Goal: Task Accomplishment & Management: Manage account settings

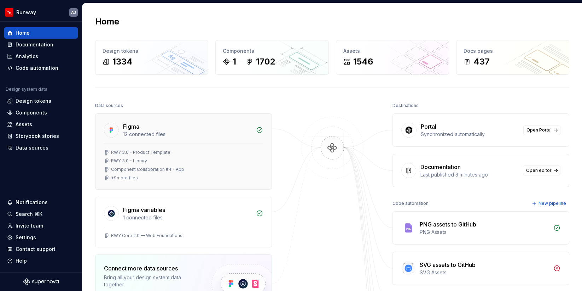
click at [149, 136] on div "12 connected files" at bounding box center [187, 134] width 129 height 7
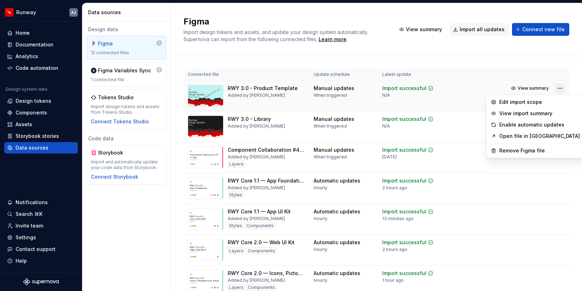
click at [561, 88] on html "Runway AJ Home Documentation Analytics Code automation Design system data Desig…" at bounding box center [291, 145] width 582 height 291
click at [533, 148] on div "Remove Figma file" at bounding box center [540, 150] width 81 height 7
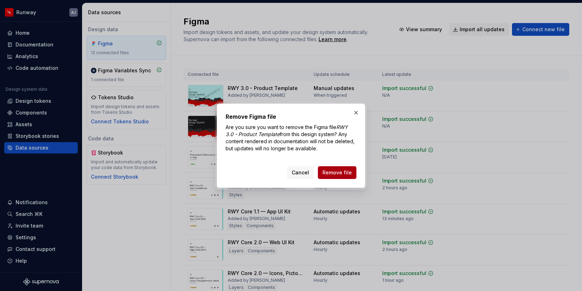
click at [344, 171] on span "Remove file" at bounding box center [337, 172] width 29 height 7
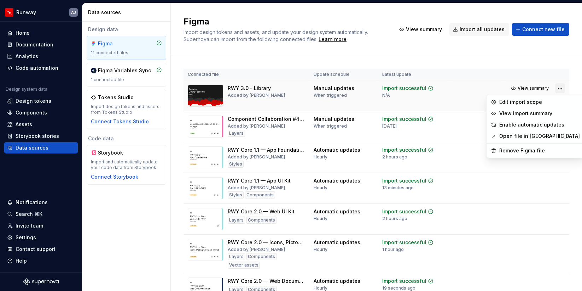
click at [561, 88] on html "Runway AJ Home Documentation Analytics Code automation Design system data Desig…" at bounding box center [291, 145] width 582 height 291
click at [493, 58] on html "Runway AJ Home Documentation Analytics Code automation Design system data Desig…" at bounding box center [291, 145] width 582 height 291
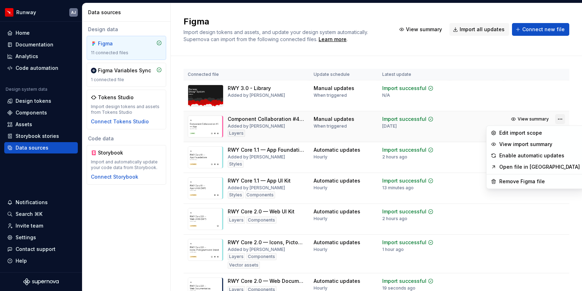
click at [562, 119] on html "Runway AJ Home Documentation Analytics Code automation Design system data Desig…" at bounding box center [291, 145] width 582 height 291
click at [538, 180] on div "Remove Figma file" at bounding box center [540, 181] width 81 height 7
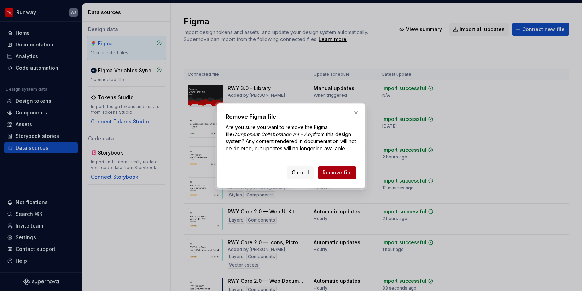
click at [344, 170] on span "Remove file" at bounding box center [337, 172] width 29 height 7
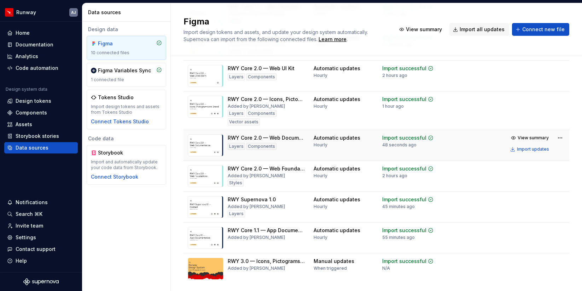
scroll to position [132, 0]
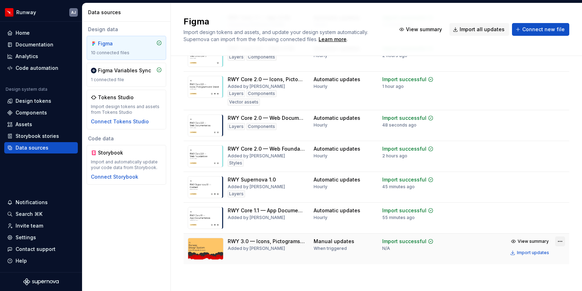
click at [561, 242] on html "Runway AJ Home Documentation Analytics Code automation Design system data Desig…" at bounding box center [291, 145] width 582 height 291
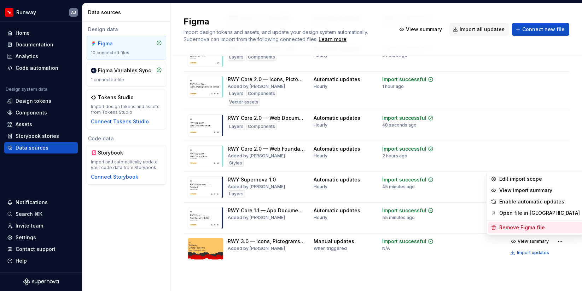
click at [530, 229] on div "Remove Figma file" at bounding box center [540, 227] width 81 height 7
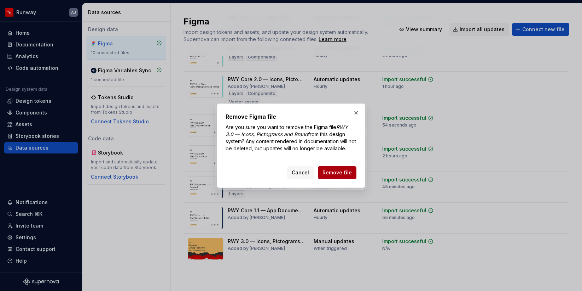
click at [342, 172] on span "Remove file" at bounding box center [337, 172] width 29 height 7
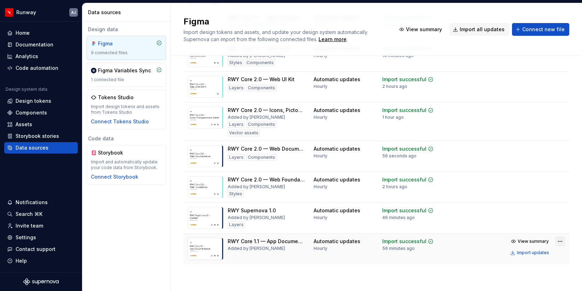
click at [558, 242] on html "Runway AJ Home Documentation Analytics Code automation Design system data Desig…" at bounding box center [291, 145] width 582 height 291
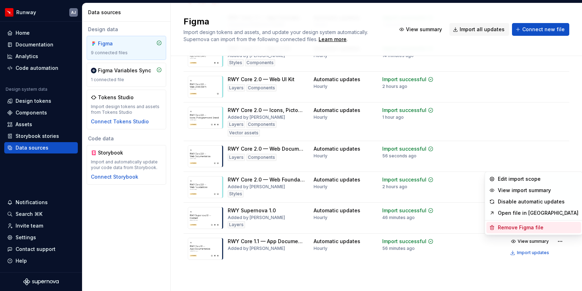
click at [534, 228] on div "Remove Figma file" at bounding box center [538, 227] width 81 height 7
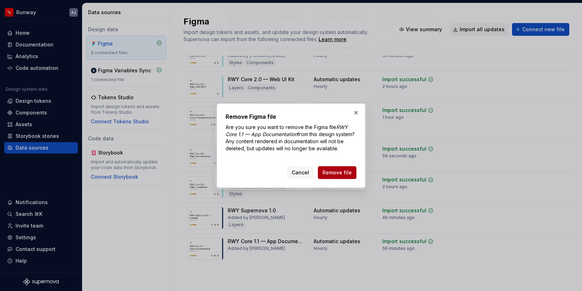
click at [339, 174] on span "Remove file" at bounding box center [337, 172] width 29 height 7
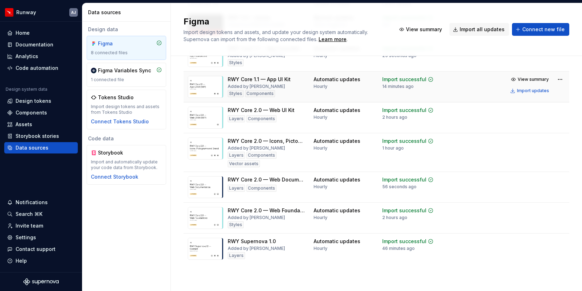
scroll to position [0, 0]
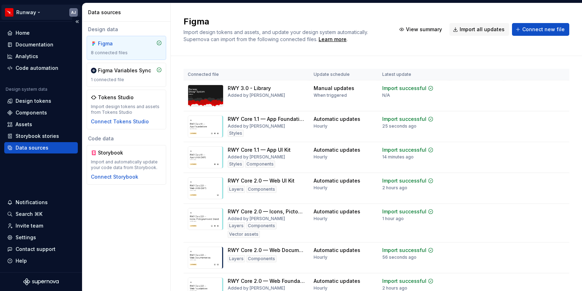
click at [40, 12] on html "Runway AJ Home Documentation Analytics Code automation Design system data Desig…" at bounding box center [291, 145] width 582 height 291
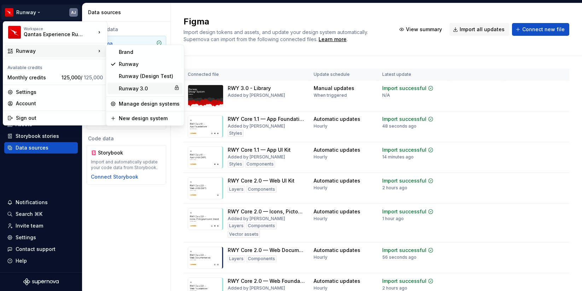
click at [138, 90] on div "Runway 3.0" at bounding box center [145, 88] width 52 height 7
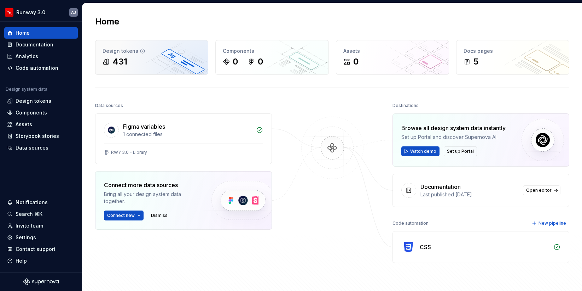
click at [157, 58] on div "431" at bounding box center [152, 61] width 98 height 11
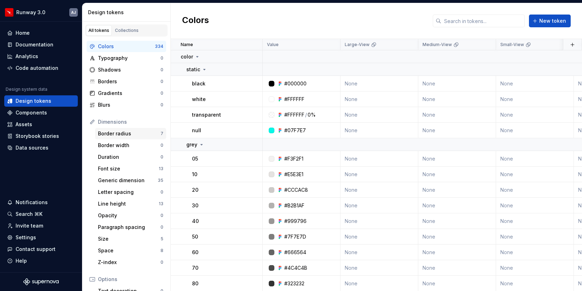
click at [150, 133] on div "Border radius" at bounding box center [129, 133] width 63 height 7
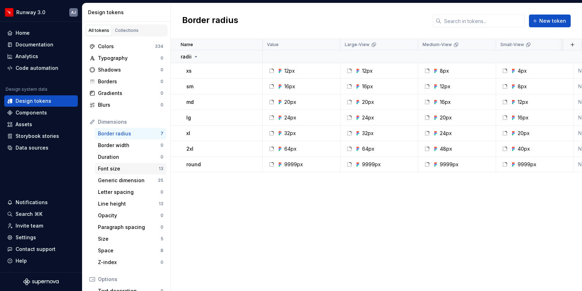
click at [136, 165] on div "Font size" at bounding box center [128, 168] width 61 height 7
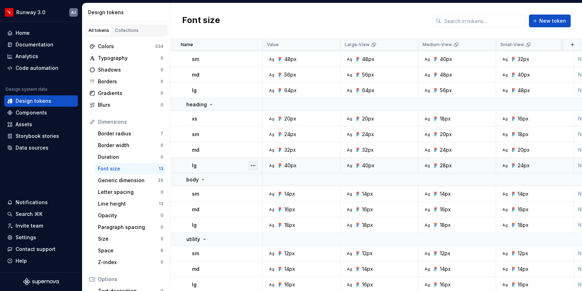
scroll to position [26, 0]
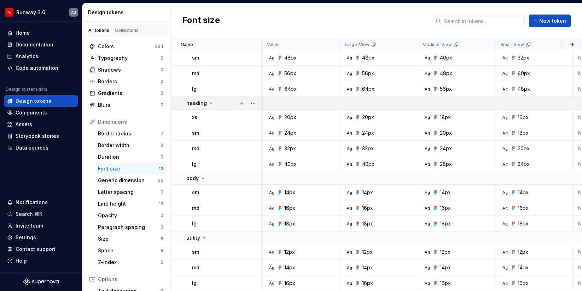
click at [209, 104] on icon at bounding box center [211, 103] width 6 height 6
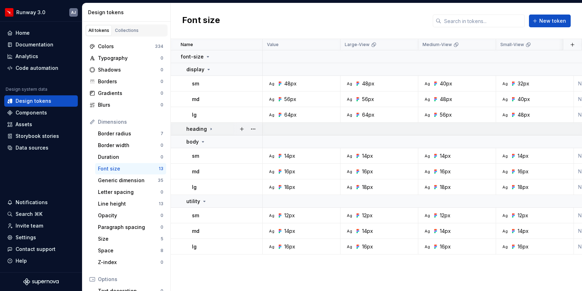
scroll to position [0, 0]
click at [206, 69] on icon at bounding box center [209, 70] width 6 height 6
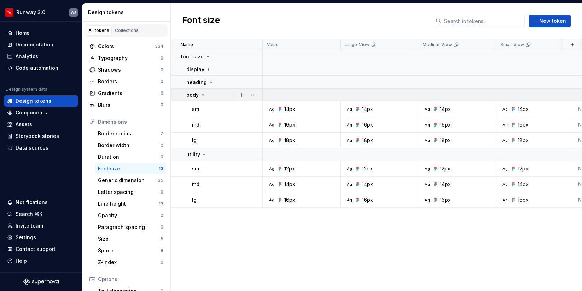
click at [201, 93] on icon at bounding box center [203, 95] width 6 height 6
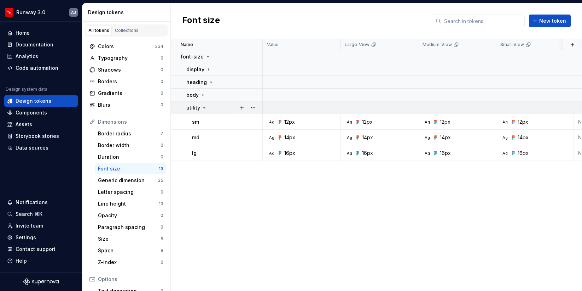
click at [202, 108] on icon at bounding box center [205, 108] width 6 height 6
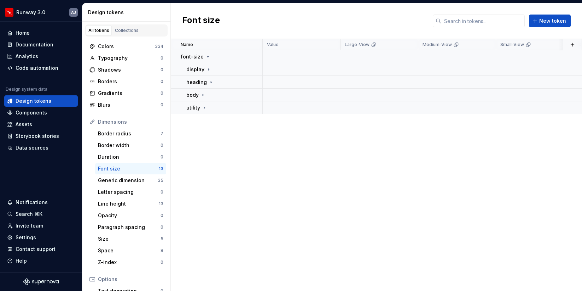
click at [234, 140] on div "Name Value Large-View Medium-View Small-View Qantas Jetstar Loyalty Light Mediu…" at bounding box center [377, 165] width 412 height 252
click at [325, 43] on html "Runway 3.0 AJ Home Documentation Analytics Code automation Design system data D…" at bounding box center [291, 145] width 582 height 291
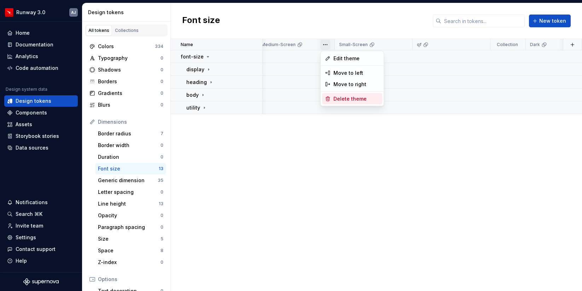
click at [349, 98] on span "Delete theme" at bounding box center [357, 98] width 46 height 7
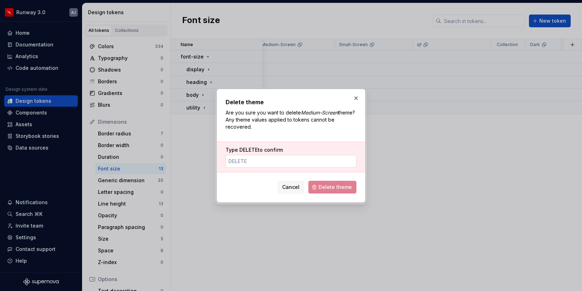
click at [282, 160] on input "Type DELETE to confirm" at bounding box center [291, 161] width 131 height 13
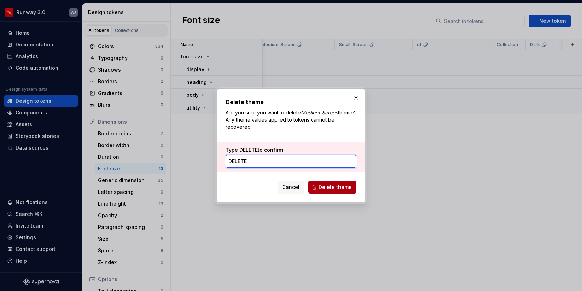
type input "DELETE"
click at [334, 188] on span "Delete theme" at bounding box center [335, 186] width 33 height 7
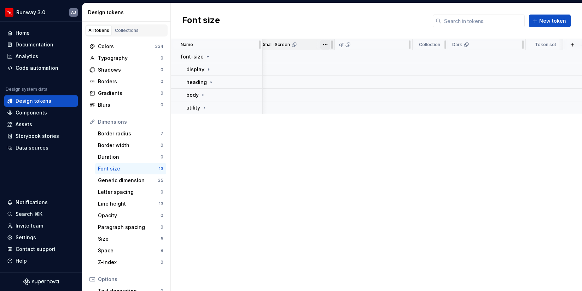
click at [324, 42] on html "Runway 3.0 AJ Home Documentation Analytics Code automation Design system data D…" at bounding box center [291, 145] width 582 height 291
click at [344, 97] on span "Delete theme" at bounding box center [357, 98] width 46 height 7
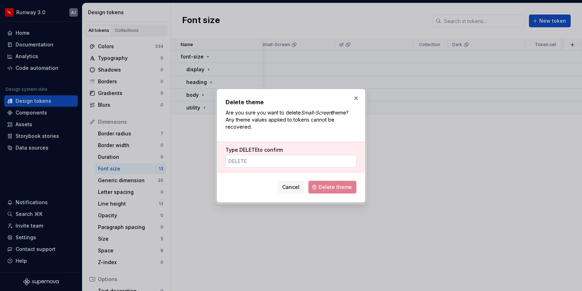
click at [310, 161] on input "Type DELETE to confirm" at bounding box center [291, 161] width 131 height 13
paste input "DELETE"
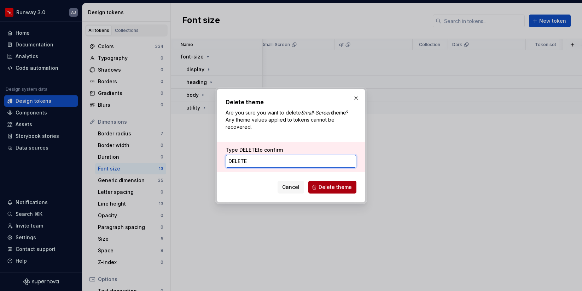
type input "DELETE"
click at [337, 185] on span "Delete theme" at bounding box center [335, 186] width 33 height 7
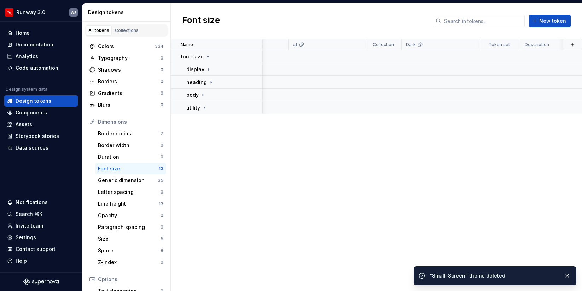
scroll to position [0, 596]
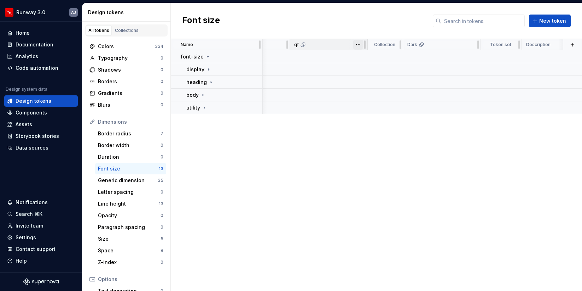
click at [357, 44] on html "Runway 3.0 AJ Home Documentation Analytics Code automation Design system data D…" at bounding box center [291, 145] width 582 height 291
click at [371, 96] on span "Delete theme" at bounding box center [390, 98] width 46 height 7
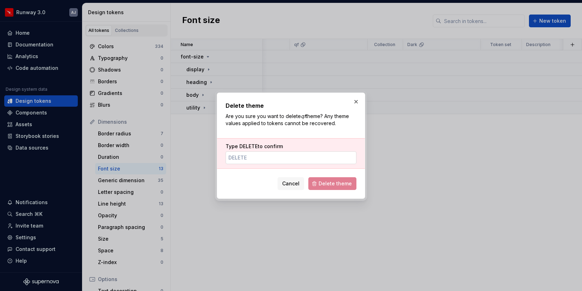
click at [313, 162] on input "Type DELETE to confirm" at bounding box center [291, 157] width 131 height 13
paste input "DELETE"
type input "DELETE"
click at [329, 179] on button "Delete theme" at bounding box center [333, 183] width 48 height 13
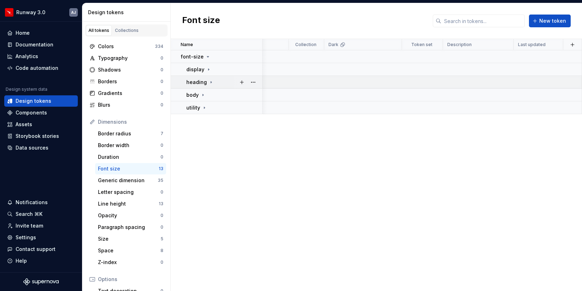
scroll to position [0, 597]
click at [415, 29] on div "Font size New token" at bounding box center [377, 21] width 412 height 36
click at [131, 36] on div "All tokens Collections" at bounding box center [126, 30] width 82 height 12
click at [132, 33] on div "Collections" at bounding box center [127, 31] width 24 height 6
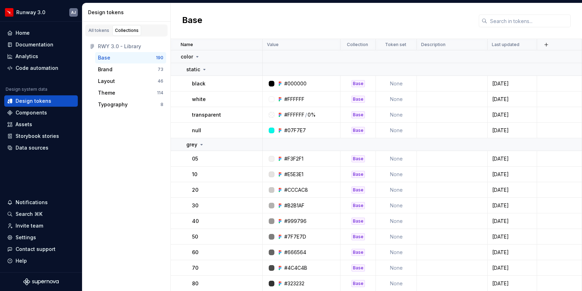
click at [141, 59] on div "Base" at bounding box center [127, 57] width 58 height 7
click at [198, 57] on icon at bounding box center [198, 57] width 6 height 6
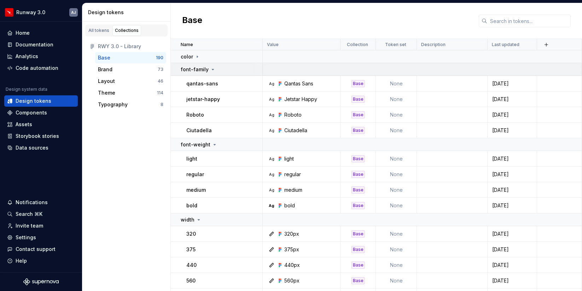
click at [210, 70] on icon at bounding box center [213, 70] width 6 height 6
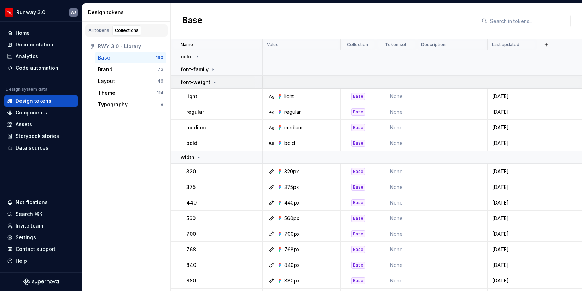
click at [212, 83] on icon at bounding box center [215, 82] width 6 height 6
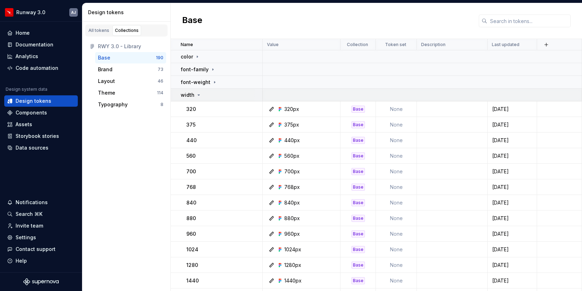
click at [199, 95] on icon at bounding box center [199, 95] width 6 height 6
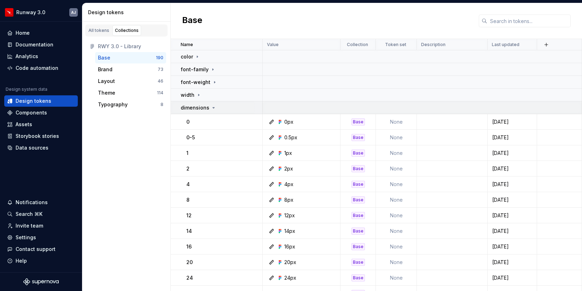
click at [212, 109] on icon at bounding box center [214, 108] width 6 height 6
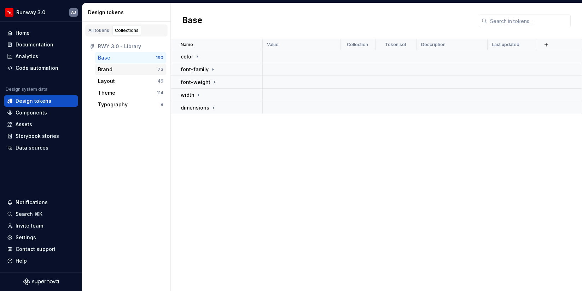
click at [116, 71] on div "Brand" at bounding box center [128, 69] width 60 height 7
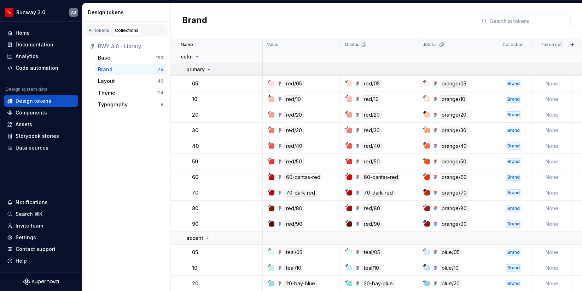
click at [205, 69] on div "primary" at bounding box center [198, 69] width 25 height 7
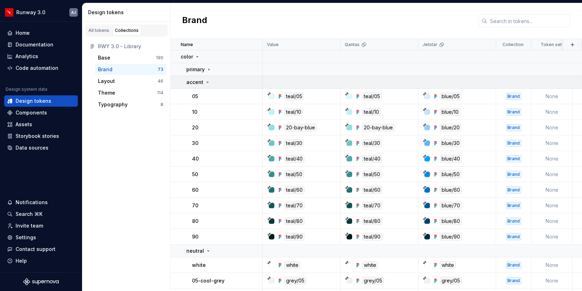
click at [206, 82] on icon at bounding box center [208, 82] width 6 height 6
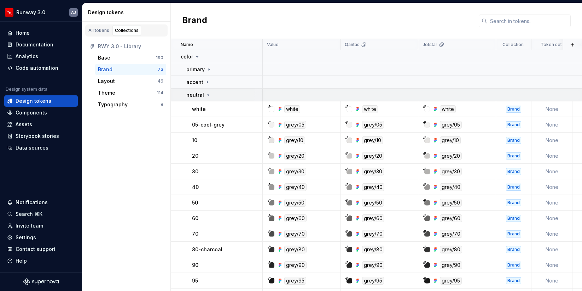
click at [206, 93] on icon at bounding box center [209, 95] width 6 height 6
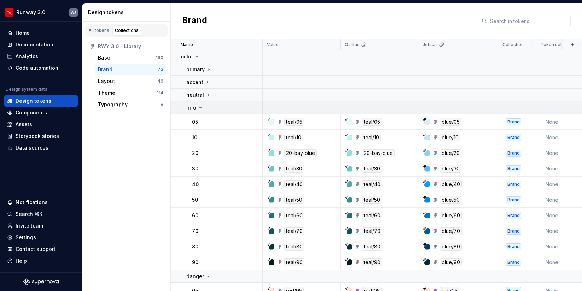
click at [201, 105] on icon at bounding box center [201, 108] width 6 height 6
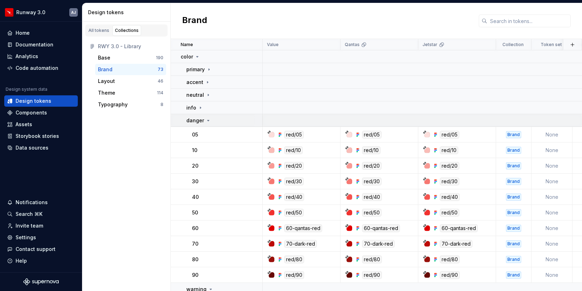
click at [206, 120] on icon at bounding box center [209, 120] width 6 height 6
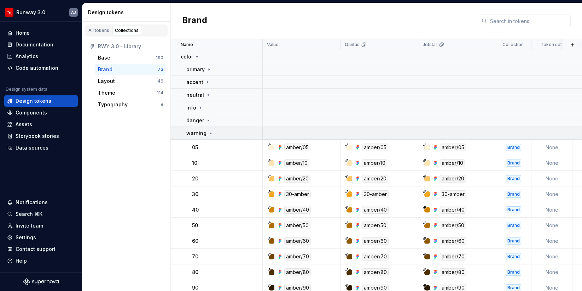
click at [206, 132] on div "warning" at bounding box center [199, 133] width 27 height 7
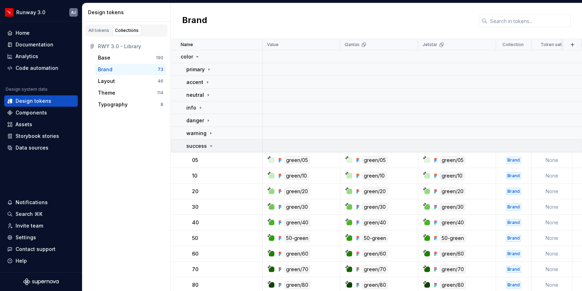
click at [208, 148] on div "success" at bounding box center [200, 145] width 28 height 7
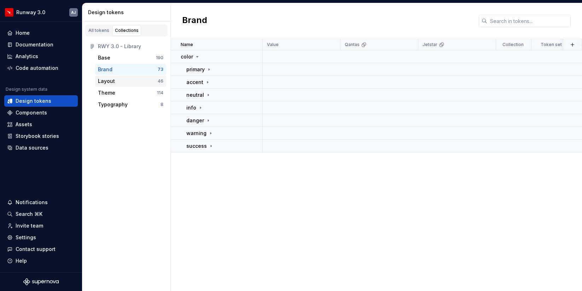
click at [109, 82] on div "Layout" at bounding box center [106, 80] width 17 height 7
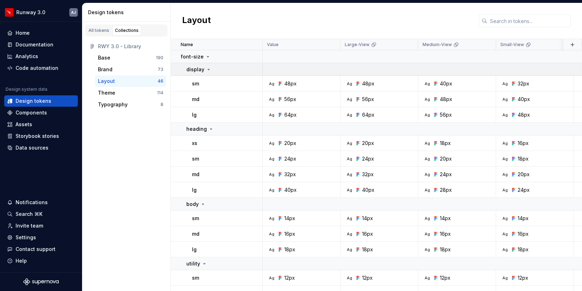
click at [208, 69] on icon at bounding box center [209, 69] width 2 height 1
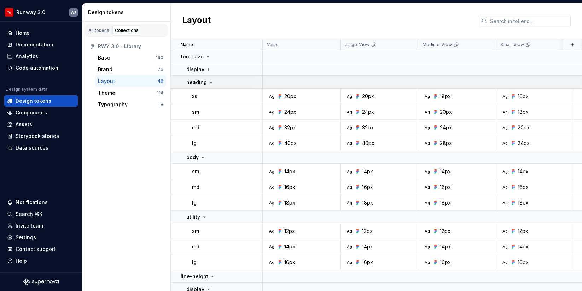
click at [208, 81] on icon at bounding box center [211, 82] width 6 height 6
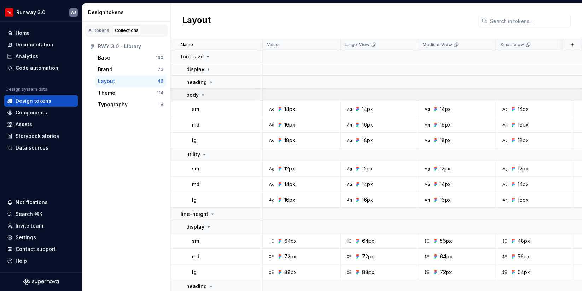
click at [204, 96] on icon at bounding box center [203, 95] width 6 height 6
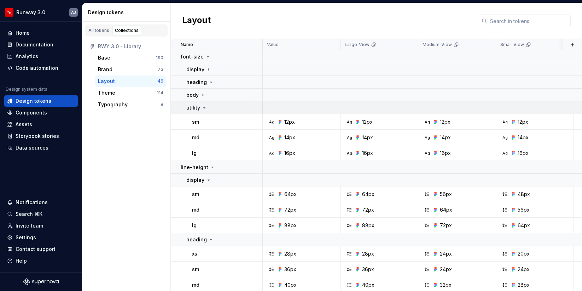
click at [204, 110] on icon at bounding box center [205, 108] width 6 height 6
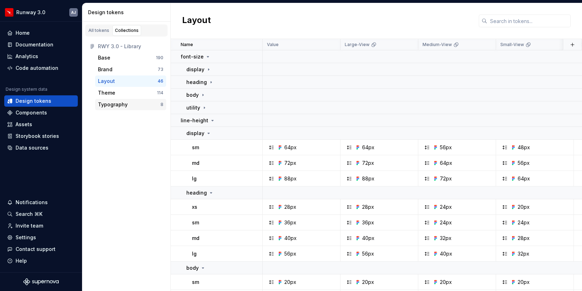
click at [130, 106] on div "Typography" at bounding box center [129, 104] width 63 height 7
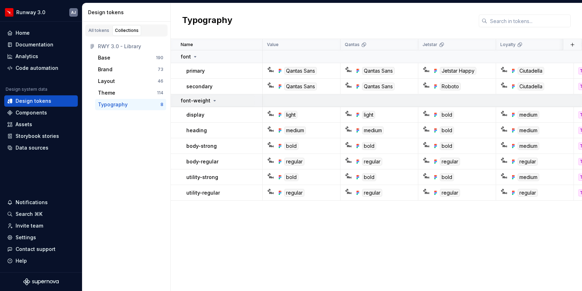
click at [212, 100] on icon at bounding box center [215, 101] width 6 height 6
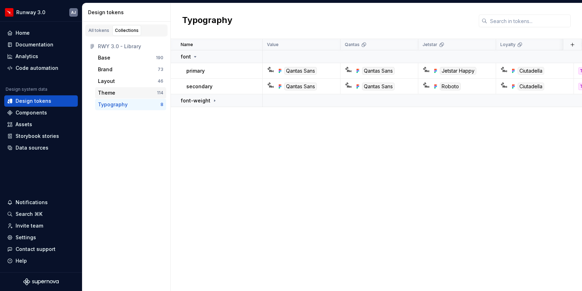
click at [139, 95] on div "Theme" at bounding box center [127, 92] width 59 height 7
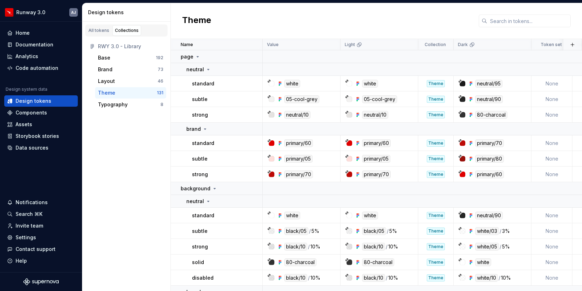
click at [257, 23] on div "Theme" at bounding box center [377, 21] width 412 height 36
click at [128, 52] on div "Base 192" at bounding box center [130, 57] width 71 height 11
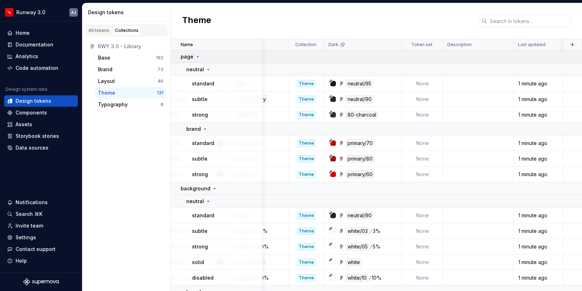
scroll to position [0, 130]
click at [144, 59] on div "Base" at bounding box center [127, 57] width 58 height 7
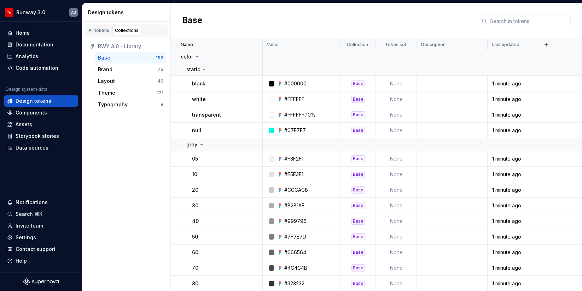
click at [295, 27] on div "Base" at bounding box center [377, 21] width 412 height 36
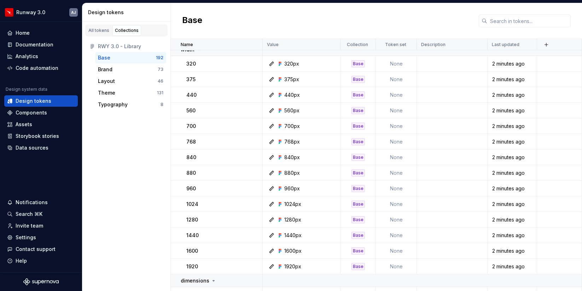
scroll to position [2681, 0]
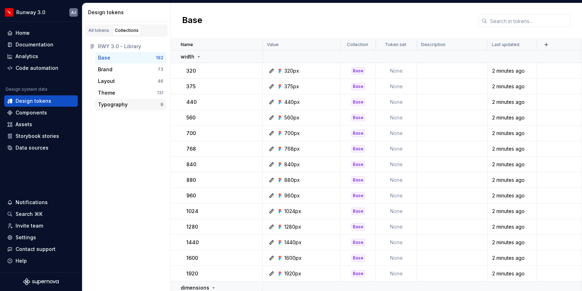
click at [126, 102] on div "Typography" at bounding box center [129, 104] width 63 height 7
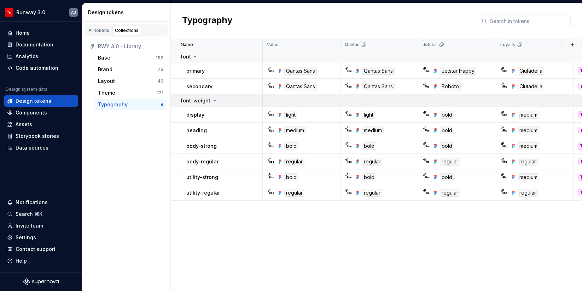
click at [212, 100] on icon at bounding box center [215, 101] width 6 height 6
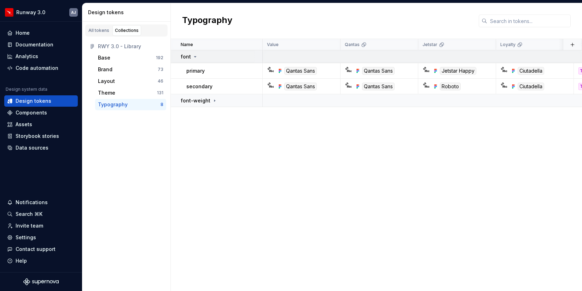
click at [195, 56] on icon at bounding box center [195, 57] width 6 height 6
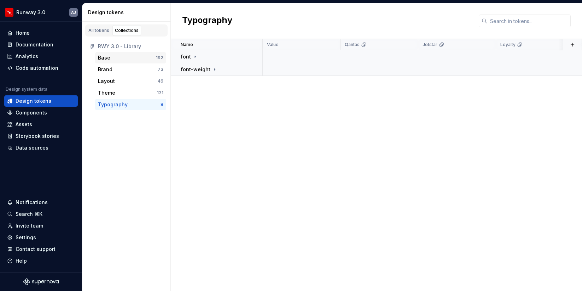
click at [117, 59] on div "Base" at bounding box center [127, 57] width 58 height 7
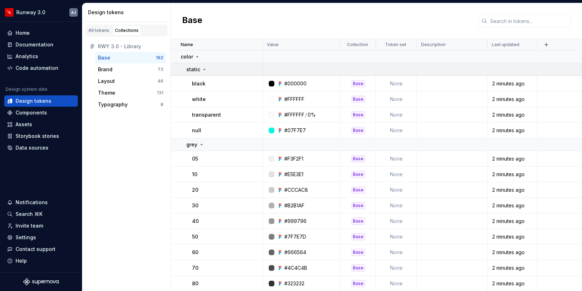
click at [203, 71] on icon at bounding box center [205, 70] width 6 height 6
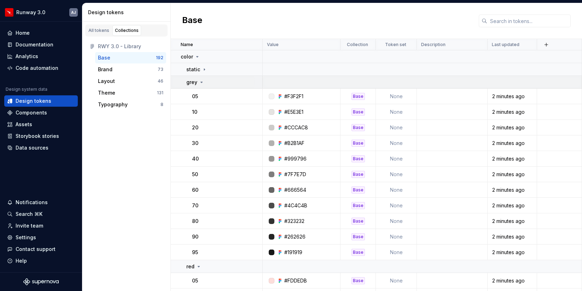
click at [203, 81] on icon at bounding box center [202, 82] width 6 height 6
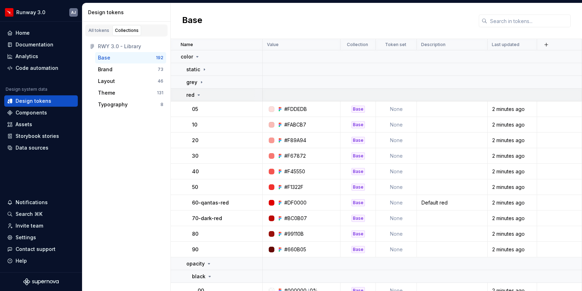
click at [200, 98] on td "red" at bounding box center [217, 94] width 92 height 13
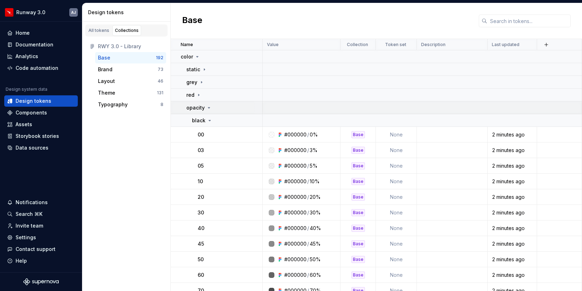
click at [206, 108] on icon at bounding box center [209, 108] width 6 height 6
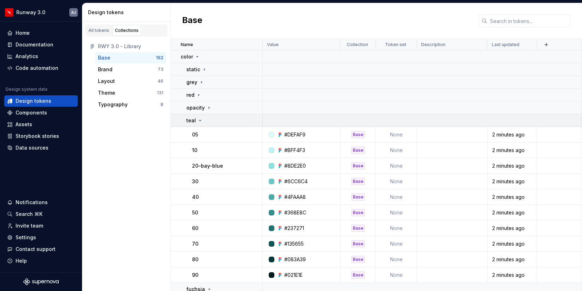
click at [201, 123] on div "teal" at bounding box center [194, 120] width 17 height 7
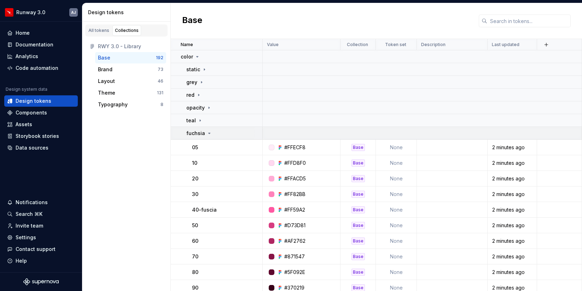
click at [206, 136] on div "fuchsia" at bounding box center [199, 133] width 26 height 7
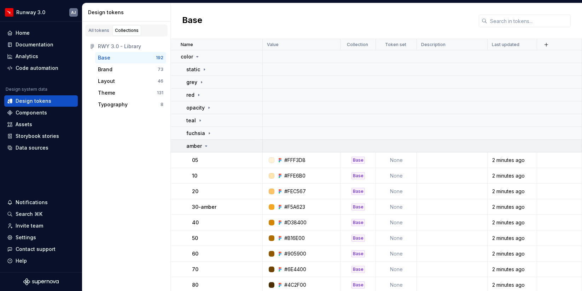
click at [205, 148] on icon at bounding box center [206, 146] width 6 height 6
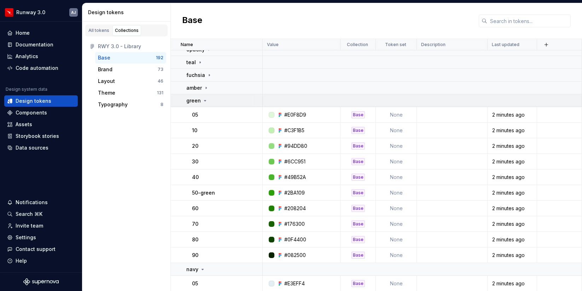
scroll to position [58, 0]
click at [203, 100] on icon at bounding box center [205, 100] width 6 height 6
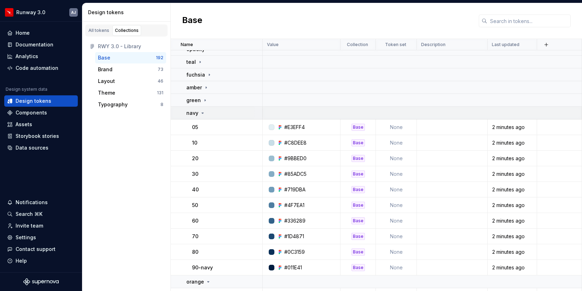
click at [203, 114] on icon at bounding box center [203, 113] width 6 height 6
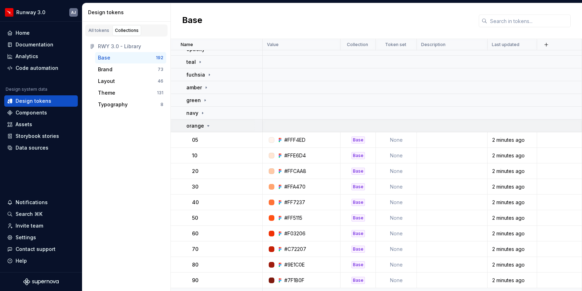
click at [208, 126] on icon at bounding box center [209, 125] width 2 height 1
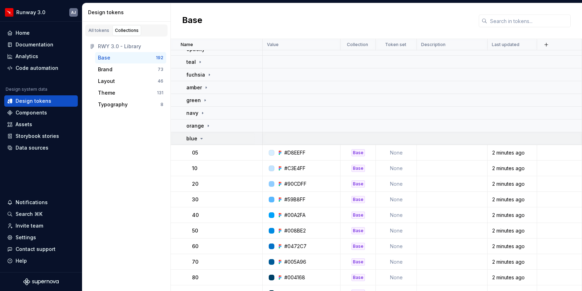
click at [202, 139] on icon at bounding box center [202, 139] width 6 height 6
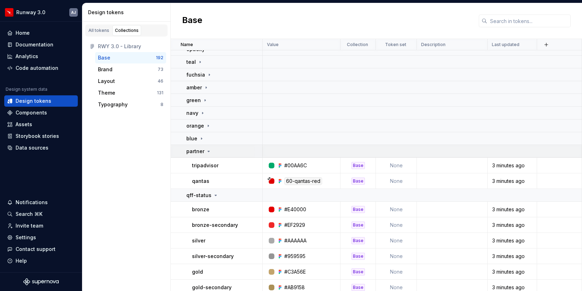
click at [209, 153] on icon at bounding box center [209, 151] width 6 height 6
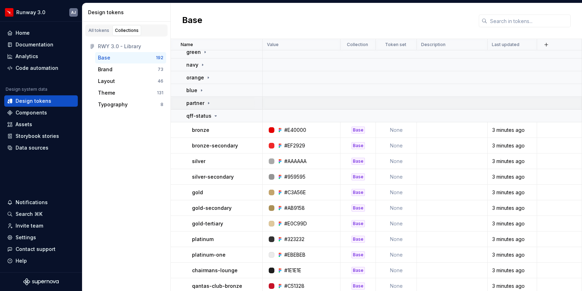
scroll to position [107, 0]
click at [213, 116] on icon at bounding box center [216, 115] width 6 height 6
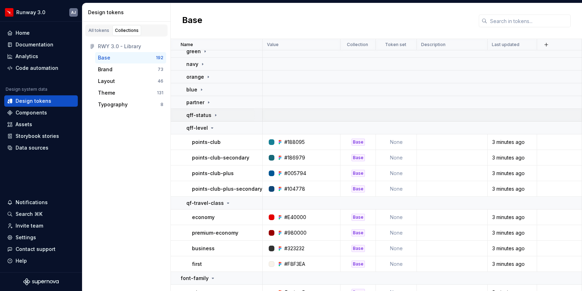
scroll to position [127, 0]
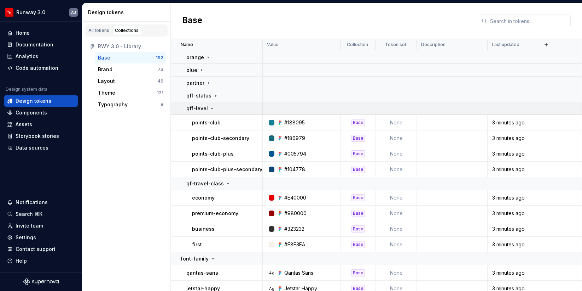
click at [209, 107] on icon at bounding box center [212, 108] width 6 height 6
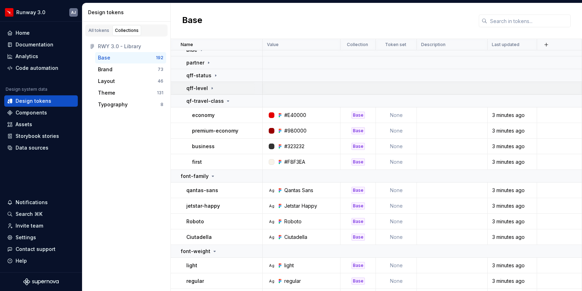
scroll to position [148, 0]
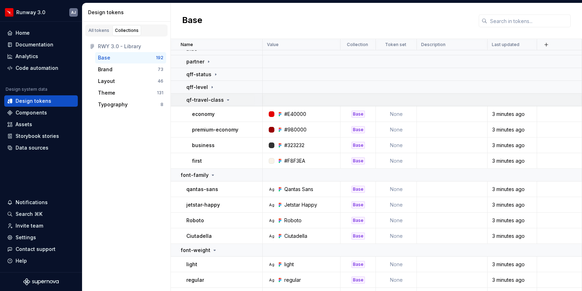
click at [225, 99] on icon at bounding box center [228, 100] width 6 height 6
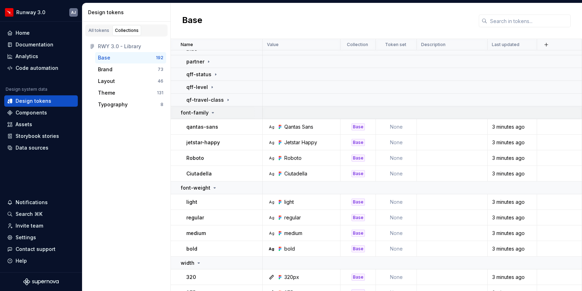
click at [210, 115] on icon at bounding box center [213, 113] width 6 height 6
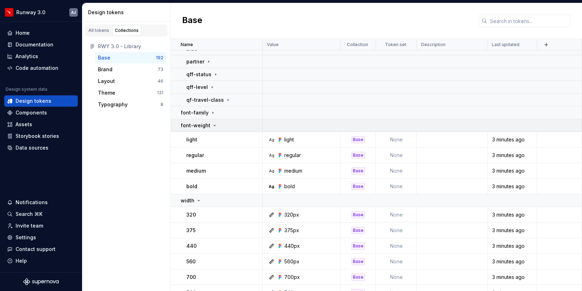
click at [214, 125] on icon at bounding box center [215, 125] width 2 height 1
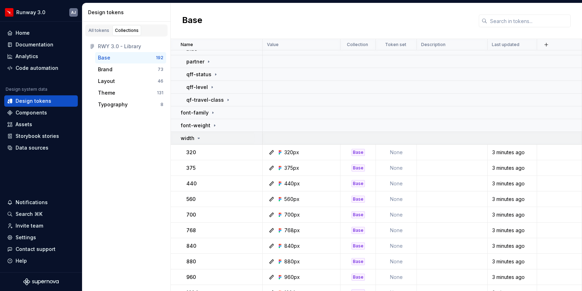
click at [198, 138] on icon at bounding box center [199, 138] width 6 height 6
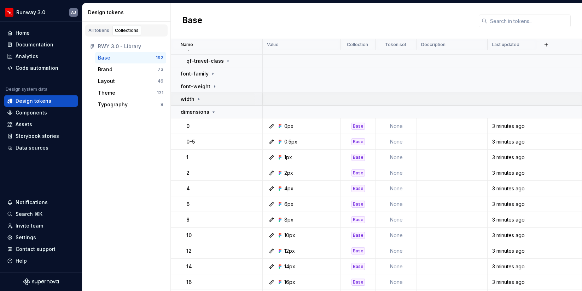
scroll to position [194, 0]
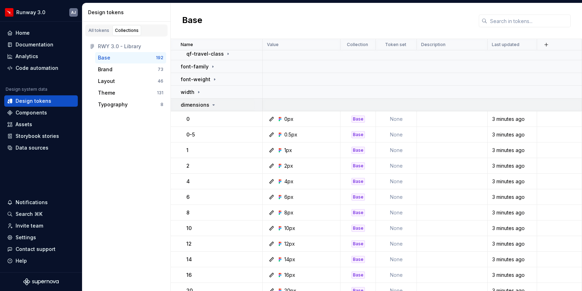
click at [211, 103] on icon at bounding box center [214, 105] width 6 height 6
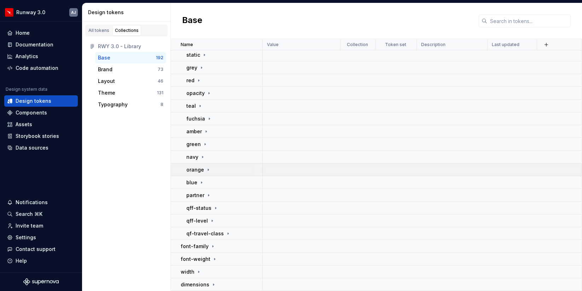
scroll to position [0, 0]
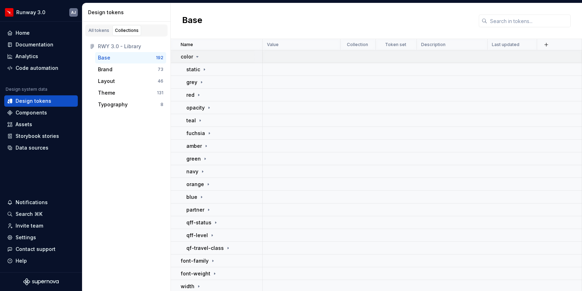
click at [194, 53] on div "color" at bounding box center [190, 56] width 19 height 7
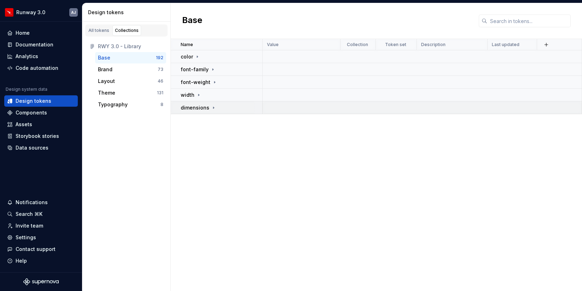
click at [194, 108] on p "dimensions" at bounding box center [195, 107] width 29 height 7
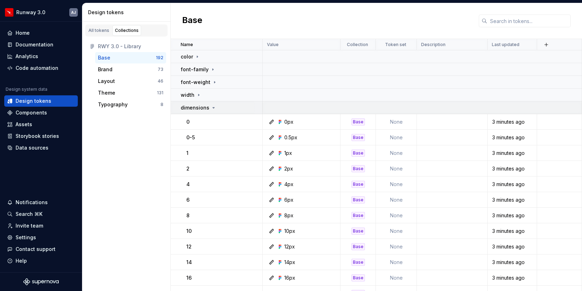
click at [194, 108] on p "dimensions" at bounding box center [195, 107] width 29 height 7
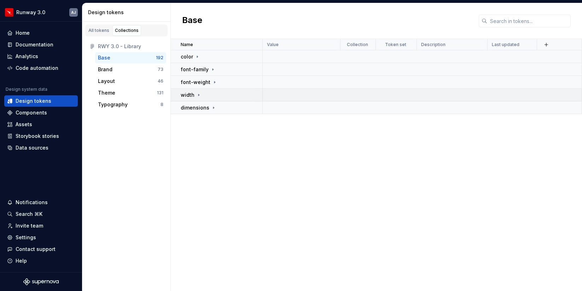
click at [192, 94] on p "width" at bounding box center [188, 94] width 14 height 7
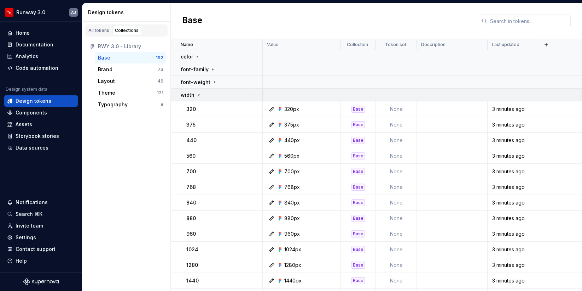
click at [192, 94] on p "width" at bounding box center [188, 94] width 14 height 7
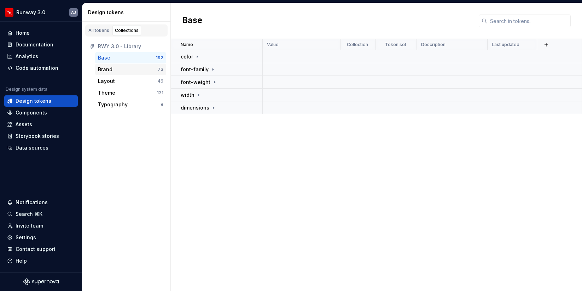
click at [118, 70] on div "Brand" at bounding box center [128, 69] width 60 height 7
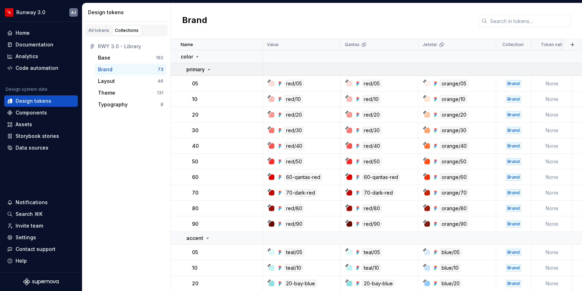
click at [203, 69] on p "primary" at bounding box center [195, 69] width 18 height 7
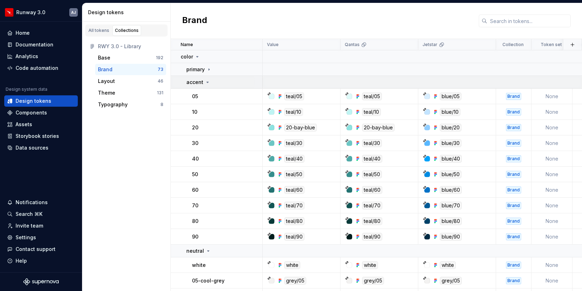
click at [208, 82] on icon at bounding box center [208, 82] width 2 height 1
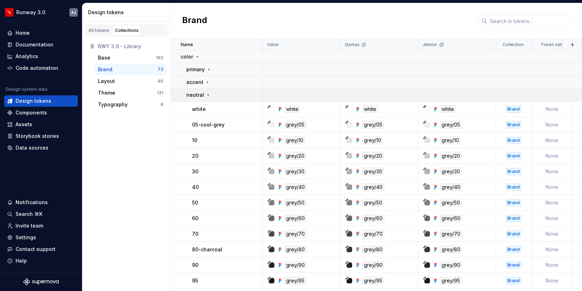
click at [206, 95] on icon at bounding box center [209, 95] width 6 height 6
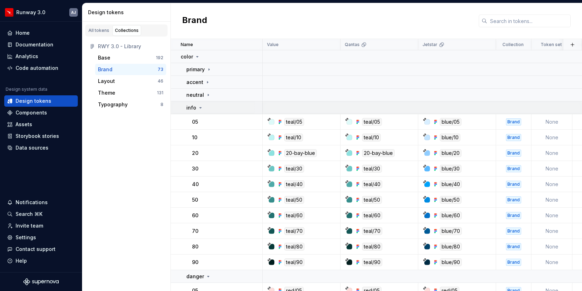
click at [204, 109] on div "info" at bounding box center [224, 107] width 76 height 7
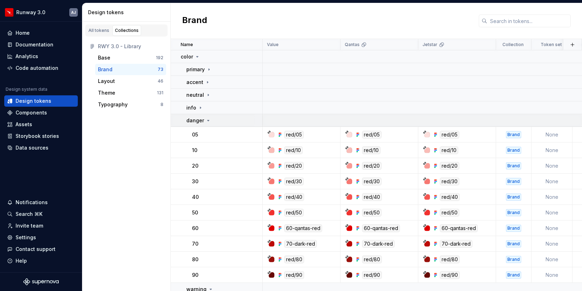
click at [207, 119] on icon at bounding box center [209, 120] width 6 height 6
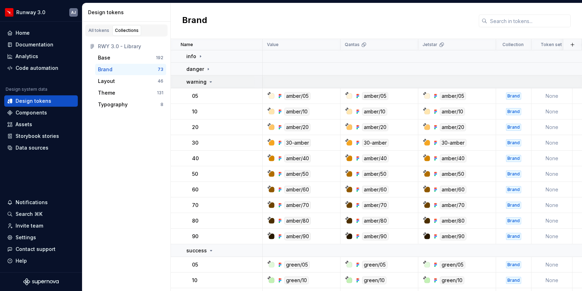
click at [192, 85] on p "warning" at bounding box center [196, 81] width 20 height 7
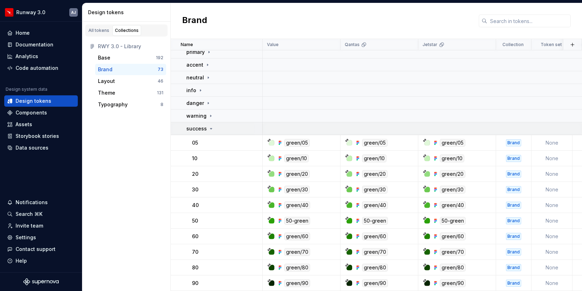
click at [203, 127] on p "success" at bounding box center [196, 128] width 21 height 7
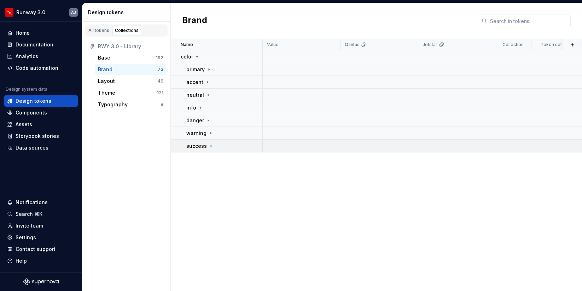
scroll to position [0, 0]
click at [194, 57] on div "color" at bounding box center [190, 56] width 19 height 7
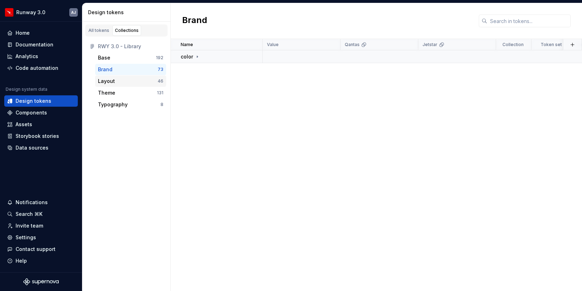
click at [133, 85] on div "Layout 46" at bounding box center [130, 80] width 71 height 11
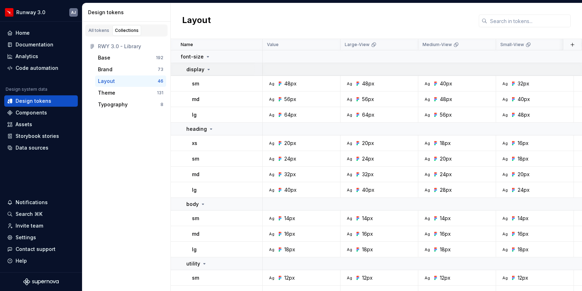
click at [206, 71] on icon at bounding box center [209, 70] width 6 height 6
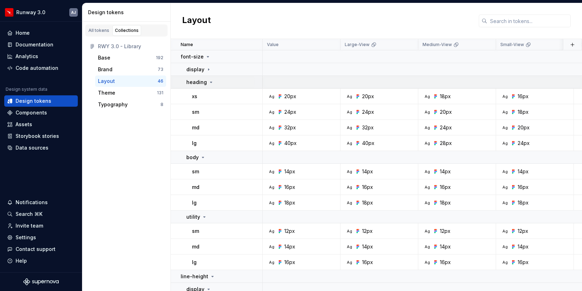
click at [208, 84] on icon at bounding box center [211, 82] width 6 height 6
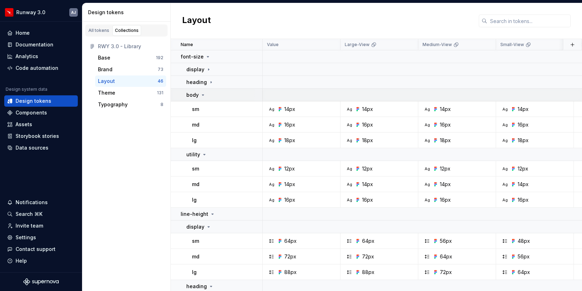
click at [204, 99] on td "body" at bounding box center [217, 94] width 92 height 13
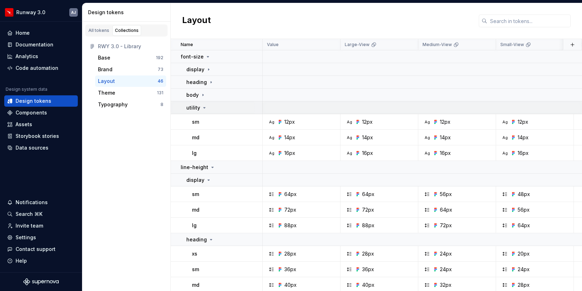
click at [203, 108] on icon at bounding box center [205, 108] width 6 height 6
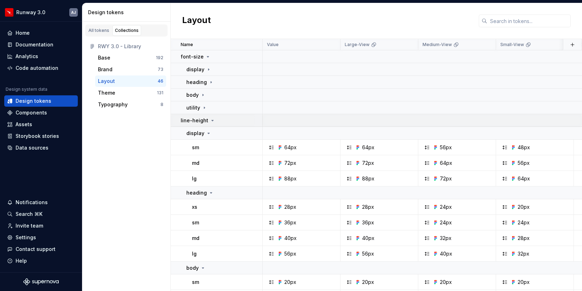
click at [207, 119] on div "line-height" at bounding box center [198, 120] width 35 height 7
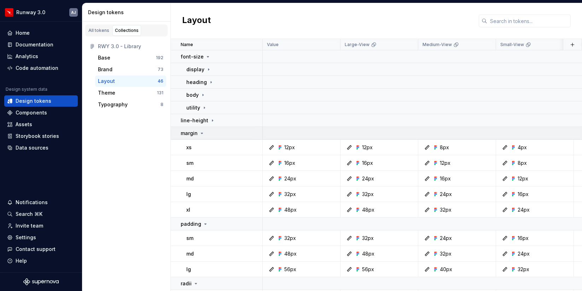
click at [201, 133] on icon at bounding box center [202, 133] width 6 height 6
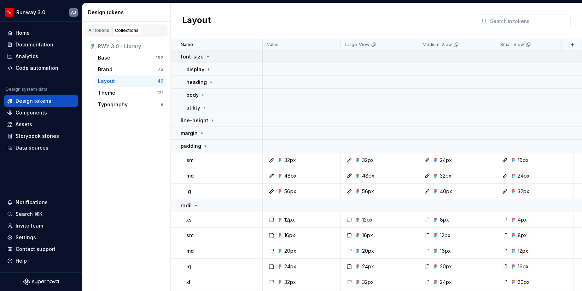
click at [206, 57] on icon at bounding box center [208, 57] width 6 height 6
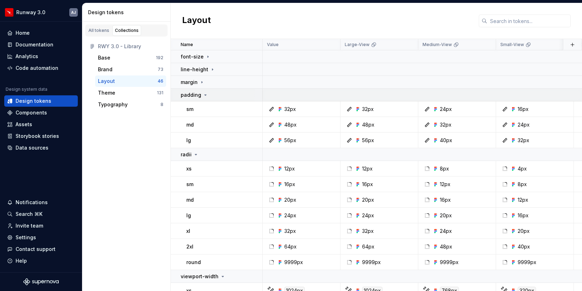
click at [203, 93] on icon at bounding box center [206, 95] width 6 height 6
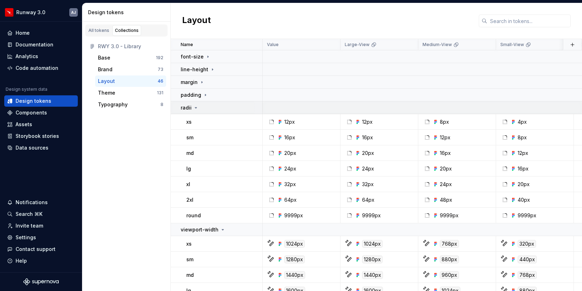
click at [194, 110] on icon at bounding box center [196, 108] width 6 height 6
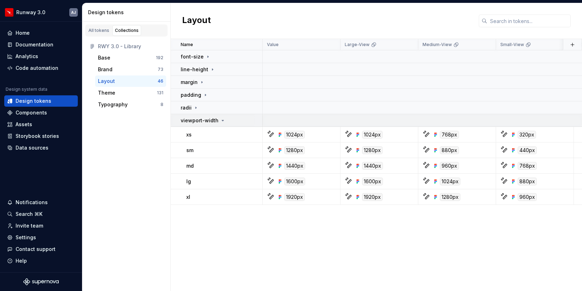
click at [220, 119] on icon at bounding box center [223, 120] width 6 height 6
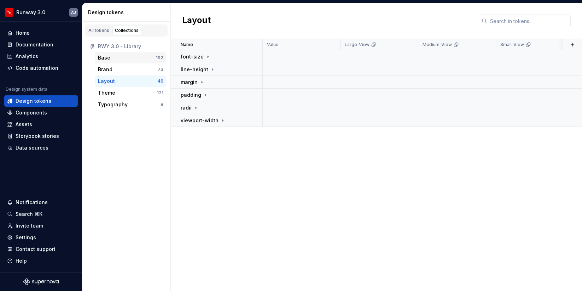
click at [123, 56] on div "Base" at bounding box center [127, 57] width 58 height 7
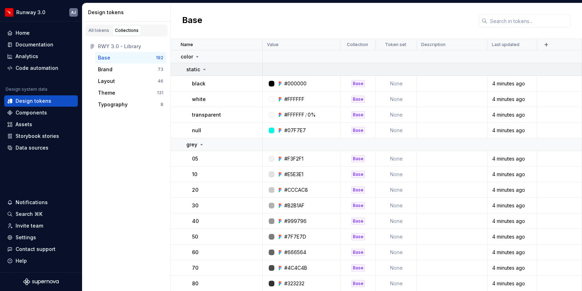
click at [207, 71] on div "static" at bounding box center [224, 69] width 76 height 7
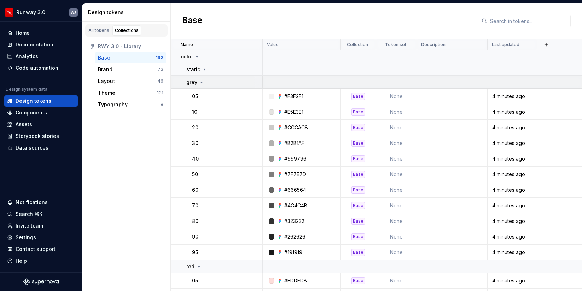
click at [202, 87] on td "grey" at bounding box center [217, 82] width 92 height 13
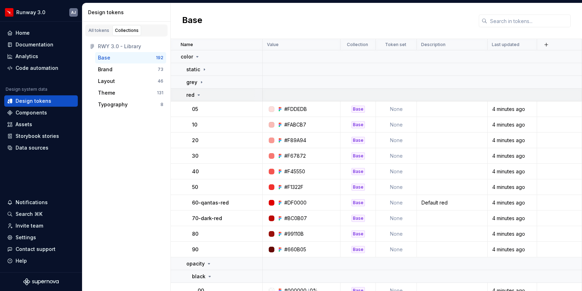
click at [202, 97] on div "red" at bounding box center [224, 94] width 76 height 7
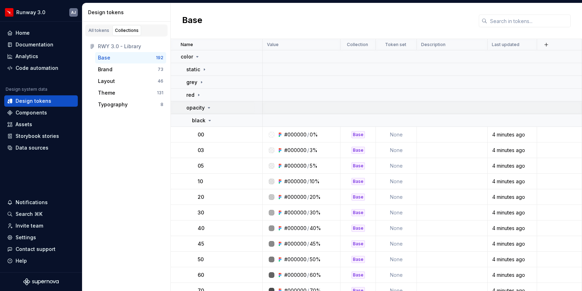
click at [205, 109] on div "opacity" at bounding box center [198, 107] width 25 height 7
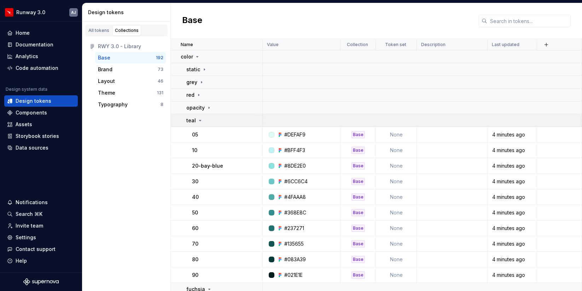
click at [205, 117] on div "teal" at bounding box center [224, 120] width 76 height 7
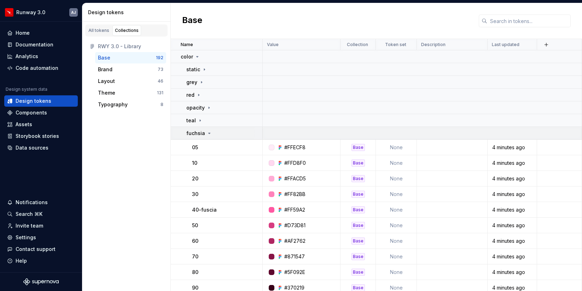
click at [207, 130] on icon at bounding box center [210, 133] width 6 height 6
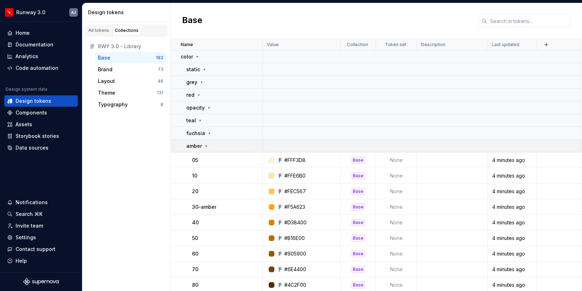
click at [207, 145] on icon at bounding box center [207, 145] width 2 height 1
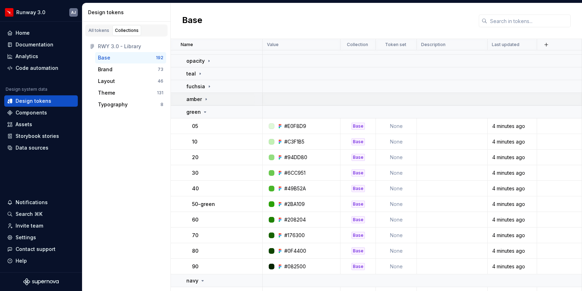
scroll to position [48, 0]
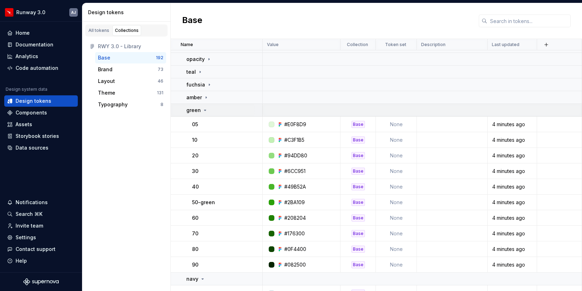
click at [203, 108] on icon at bounding box center [205, 110] width 6 height 6
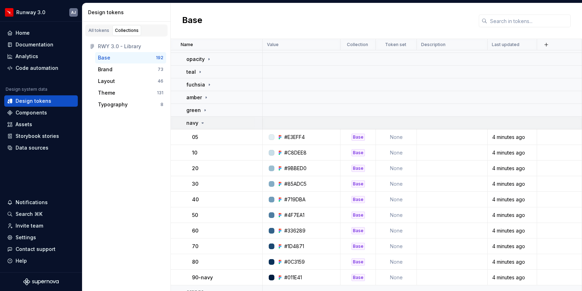
click at [212, 123] on div "navy" at bounding box center [224, 122] width 76 height 7
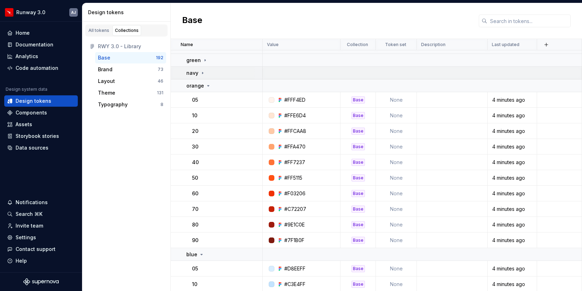
scroll to position [102, 0]
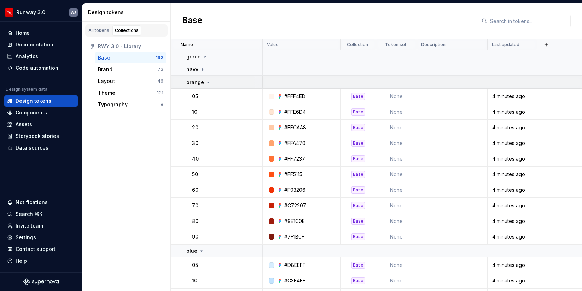
click at [211, 81] on div "orange" at bounding box center [224, 82] width 76 height 7
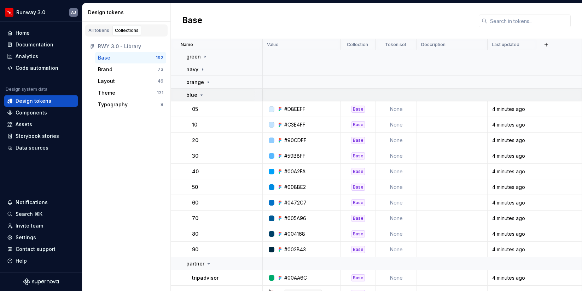
click at [213, 91] on div "blue" at bounding box center [224, 94] width 76 height 7
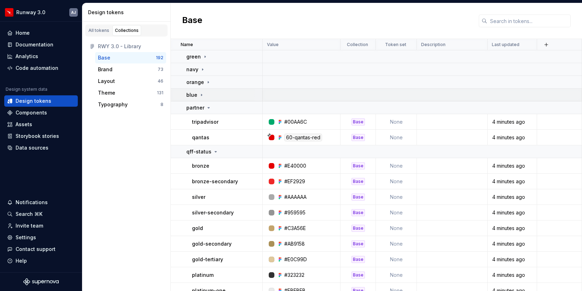
scroll to position [116, 0]
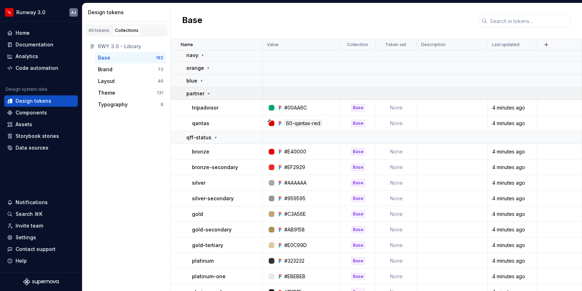
click at [206, 93] on icon at bounding box center [209, 94] width 6 height 6
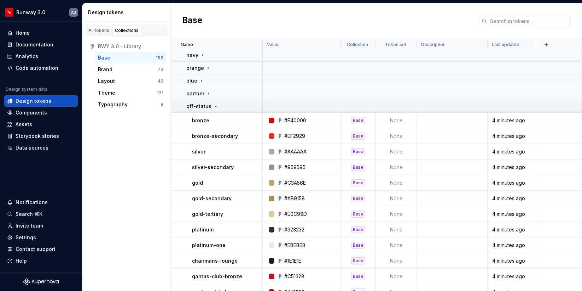
click at [214, 107] on icon at bounding box center [216, 106] width 6 height 6
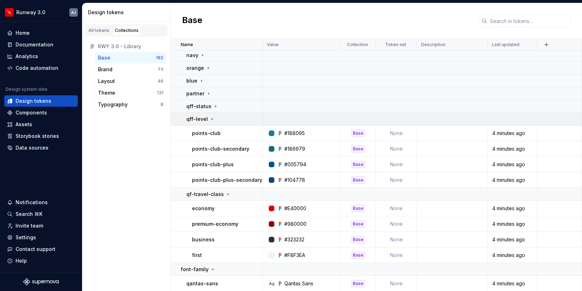
click at [209, 118] on icon at bounding box center [212, 119] width 6 height 6
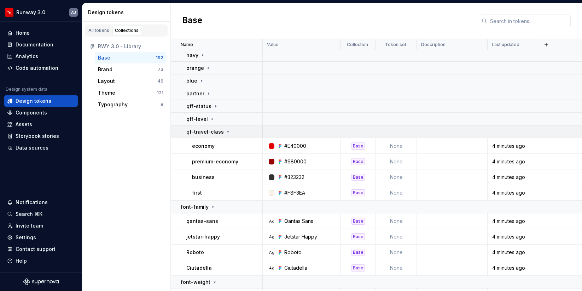
click at [221, 133] on p "qf-travel-class" at bounding box center [205, 131] width 38 height 7
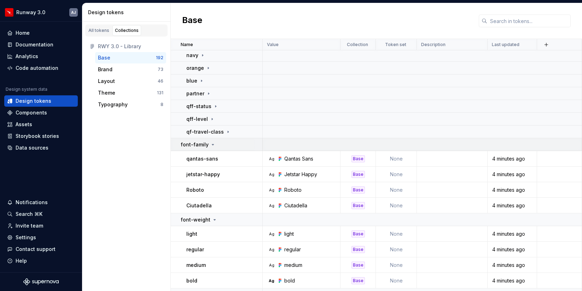
click at [210, 142] on icon at bounding box center [213, 145] width 6 height 6
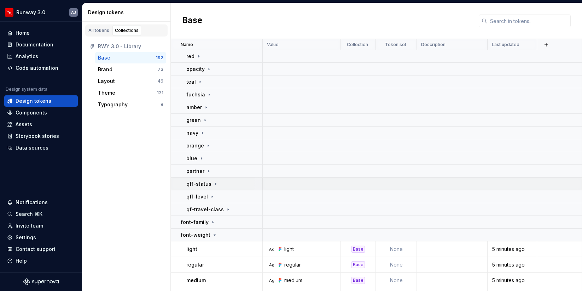
scroll to position [0, 0]
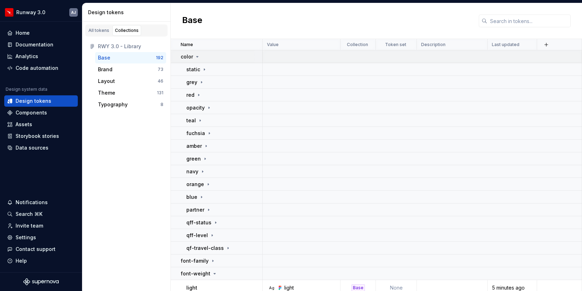
click at [199, 56] on icon at bounding box center [198, 57] width 6 height 6
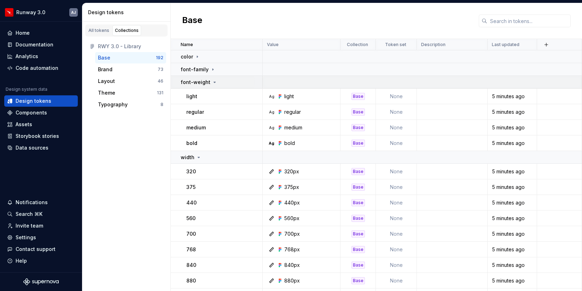
click at [212, 84] on icon at bounding box center [215, 82] width 6 height 6
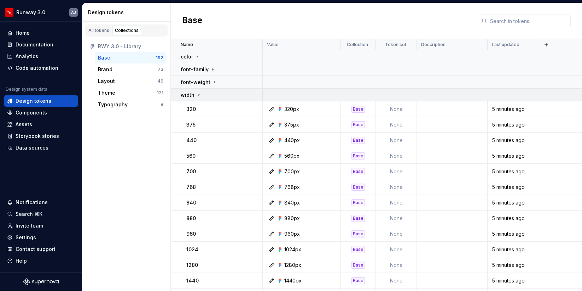
click at [202, 93] on div "width" at bounding box center [221, 94] width 81 height 7
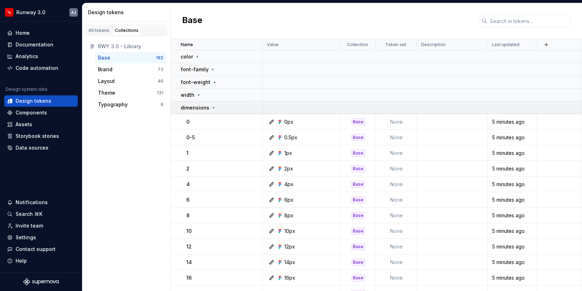
click at [211, 109] on icon at bounding box center [214, 108] width 6 height 6
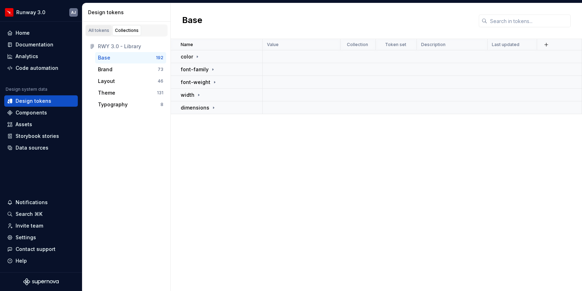
click at [98, 29] on div "All tokens" at bounding box center [98, 31] width 21 height 6
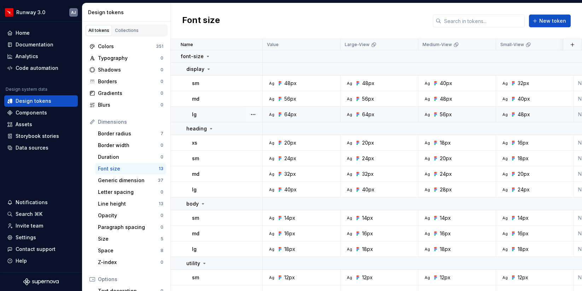
scroll to position [26, 0]
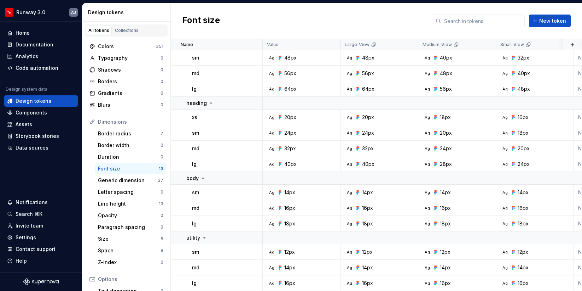
click at [97, 32] on div "All tokens" at bounding box center [98, 31] width 21 height 6
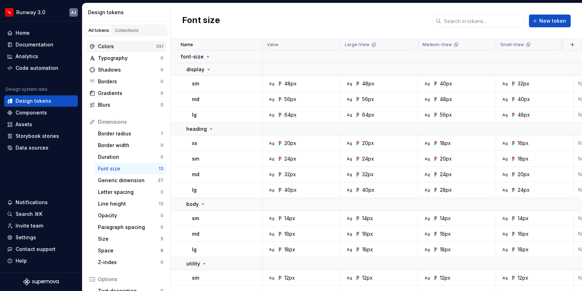
click at [113, 47] on div "Colors" at bounding box center [127, 46] width 58 height 7
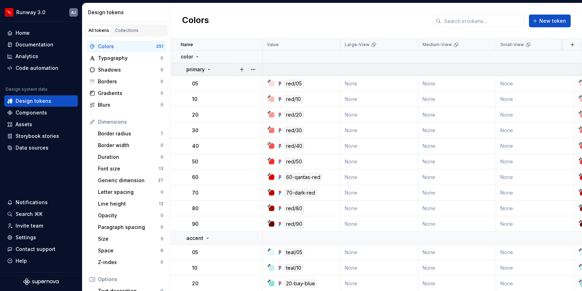
click at [207, 69] on icon at bounding box center [209, 70] width 6 height 6
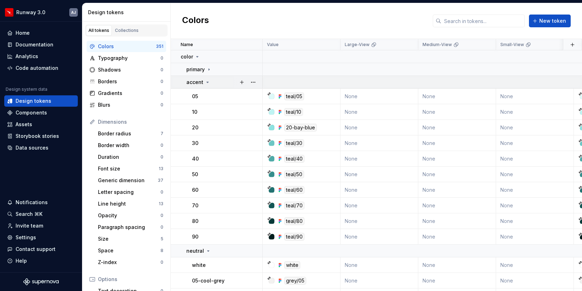
click at [210, 84] on div "accent" at bounding box center [224, 82] width 76 height 7
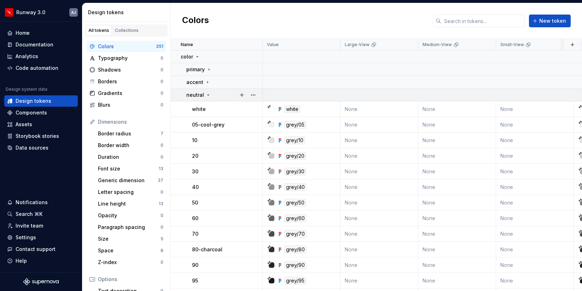
click at [208, 94] on icon at bounding box center [209, 95] width 6 height 6
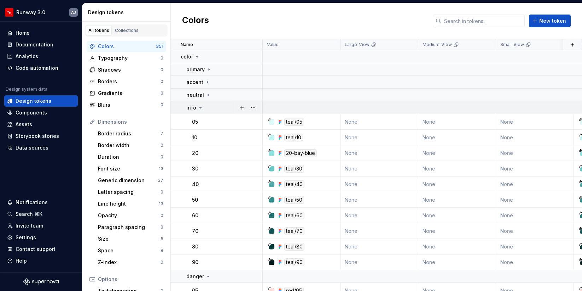
click at [205, 107] on div "info" at bounding box center [224, 107] width 76 height 7
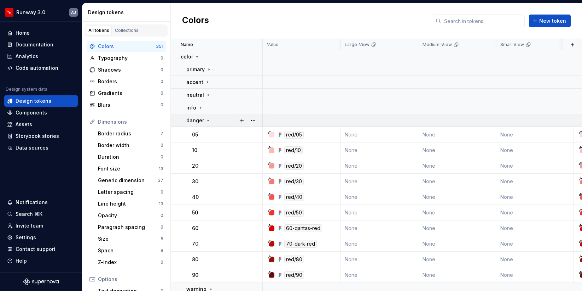
click at [206, 119] on icon at bounding box center [209, 120] width 6 height 6
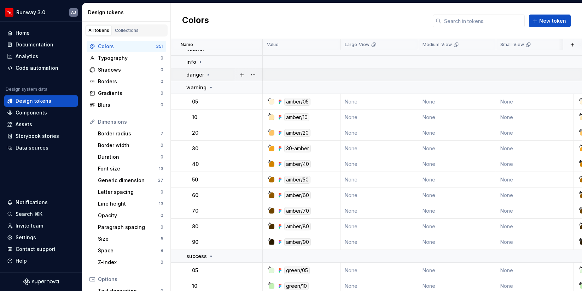
scroll to position [81, 0]
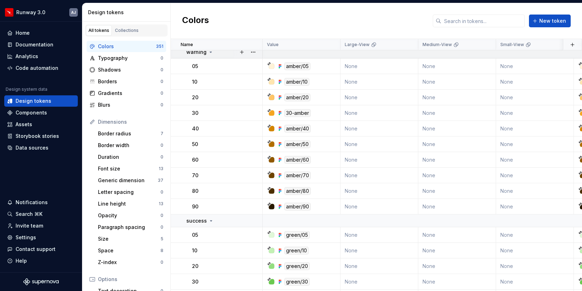
click at [203, 55] on p "warning" at bounding box center [196, 51] width 20 height 7
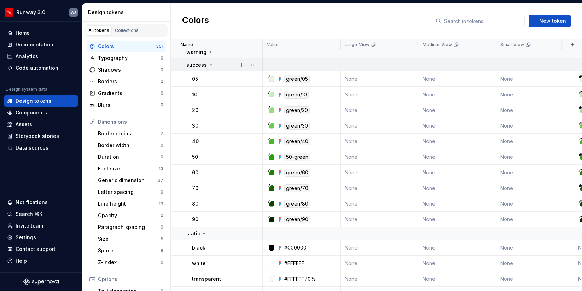
click at [206, 65] on div "success" at bounding box center [200, 64] width 28 height 7
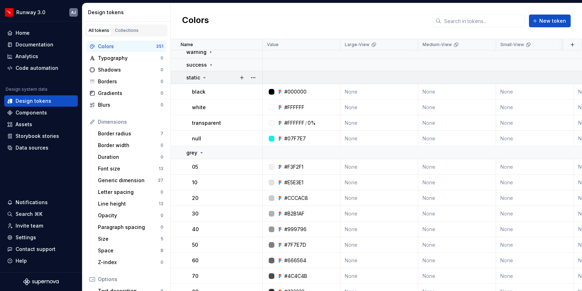
click at [207, 79] on div "static" at bounding box center [224, 77] width 76 height 7
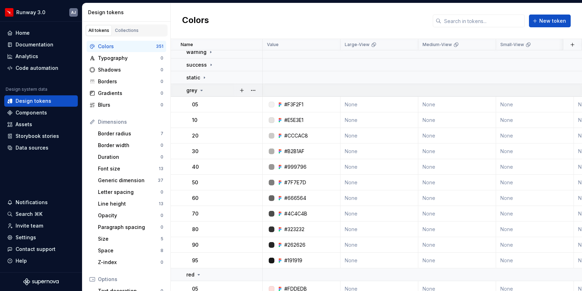
click at [208, 92] on div "grey" at bounding box center [224, 90] width 76 height 7
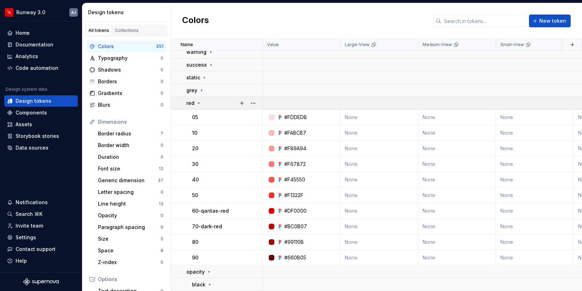
click at [209, 104] on div "red" at bounding box center [224, 102] width 76 height 7
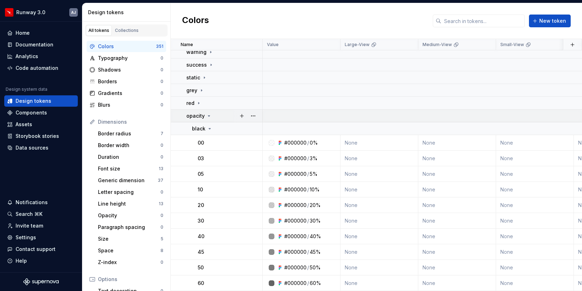
click at [211, 118] on div "opacity" at bounding box center [224, 115] width 76 height 7
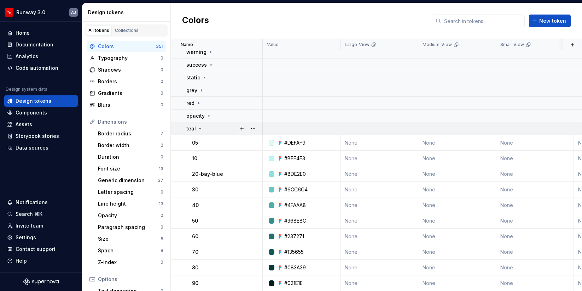
click at [212, 126] on div "teal" at bounding box center [224, 128] width 76 height 7
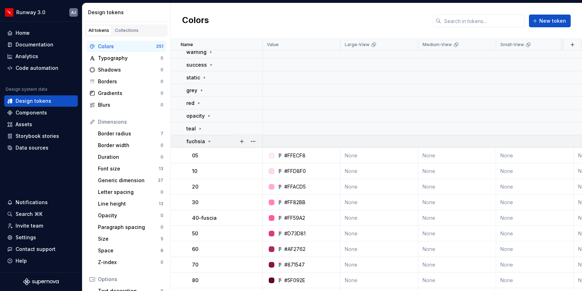
click at [212, 139] on div "fuchsia" at bounding box center [224, 141] width 76 height 7
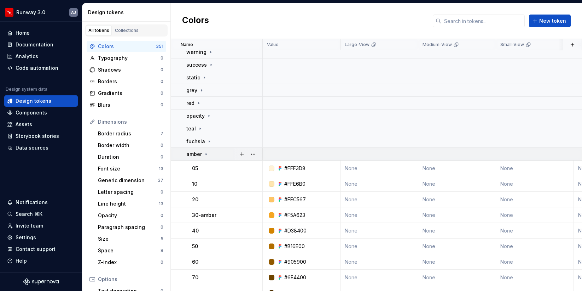
click at [216, 151] on div "amber" at bounding box center [224, 153] width 76 height 7
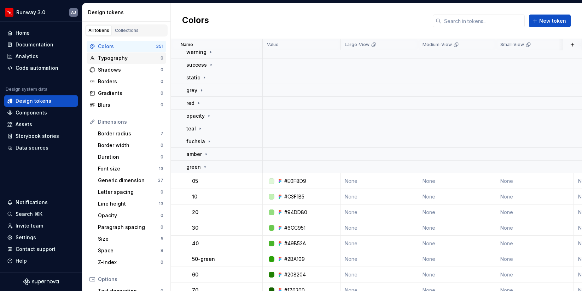
click at [134, 58] on div "Typography" at bounding box center [129, 57] width 63 height 7
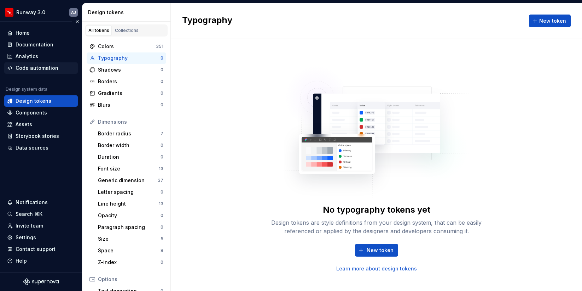
click at [36, 69] on div "Code automation" at bounding box center [37, 67] width 43 height 7
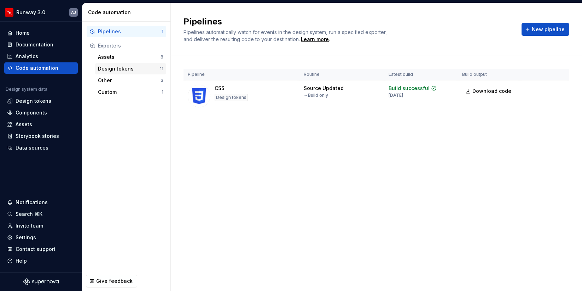
click at [120, 67] on div "Design tokens" at bounding box center [129, 68] width 62 height 7
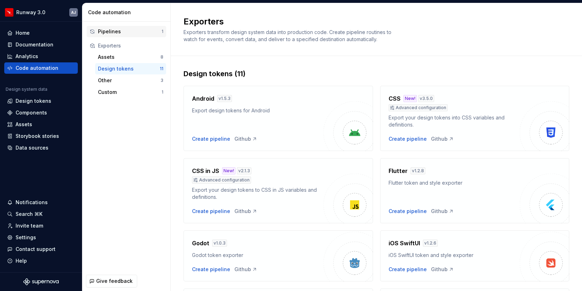
click at [140, 30] on div "Pipelines" at bounding box center [130, 31] width 64 height 7
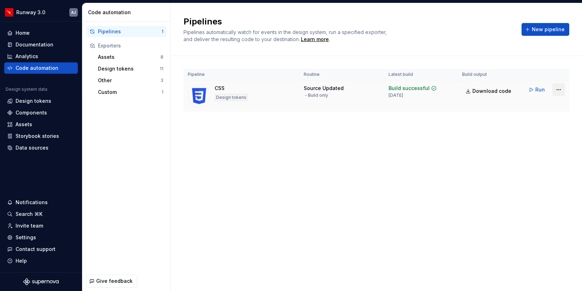
click at [557, 91] on html "Runway 3.0 AJ Home Documentation Analytics Code automation Design system data D…" at bounding box center [291, 145] width 582 height 291
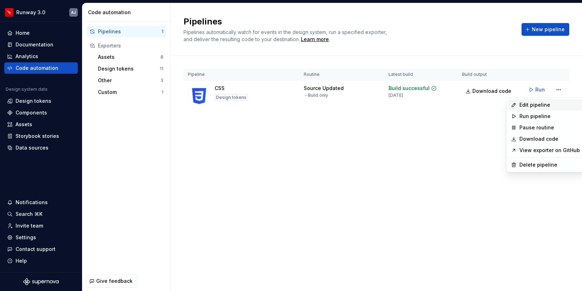
click at [534, 105] on div "Edit pipeline" at bounding box center [550, 104] width 61 height 7
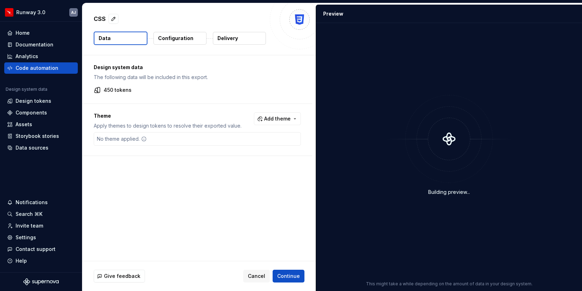
click at [174, 33] on button "Configuration" at bounding box center [180, 38] width 53 height 13
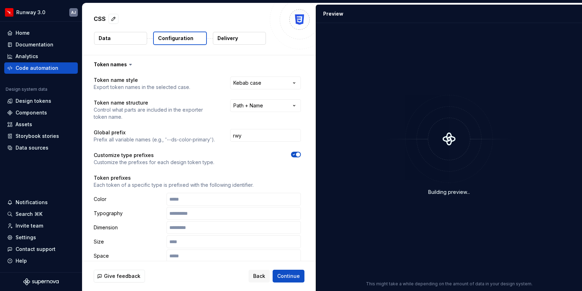
click at [131, 38] on button "Data" at bounding box center [120, 38] width 53 height 13
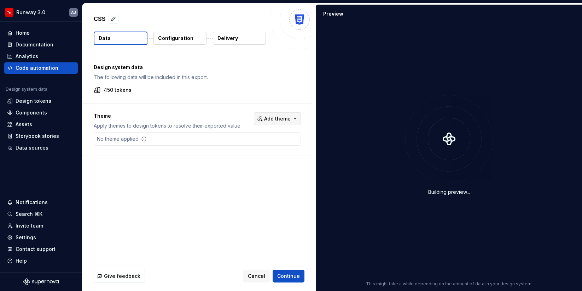
click at [285, 123] on button "Add theme" at bounding box center [277, 118] width 47 height 13
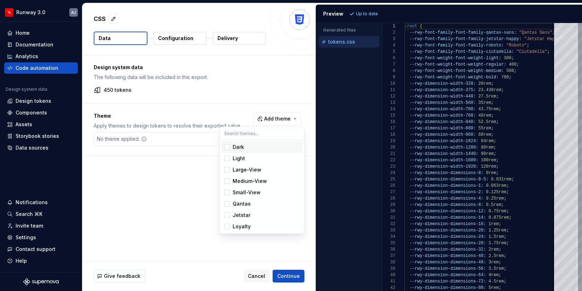
click at [228, 147] on div "Suggestions" at bounding box center [227, 147] width 6 height 6
click at [226, 159] on div "Suggestions" at bounding box center [227, 158] width 6 height 6
click at [229, 168] on div "Suggestions" at bounding box center [227, 170] width 6 height 6
click at [229, 176] on span "Medium-View" at bounding box center [262, 180] width 81 height 11
click at [230, 194] on span "Small-View" at bounding box center [262, 191] width 81 height 11
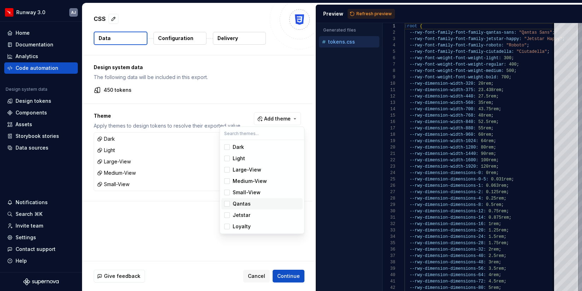
click at [230, 203] on div "Suggestions" at bounding box center [227, 204] width 6 height 6
click at [230, 213] on div "Suggestions" at bounding box center [227, 215] width 6 height 6
click at [227, 226] on div "Suggestions" at bounding box center [227, 226] width 6 height 6
click at [263, 245] on html "Runway 3.0 AJ Home Documentation Analytics Code automation Design system data D…" at bounding box center [291, 145] width 582 height 291
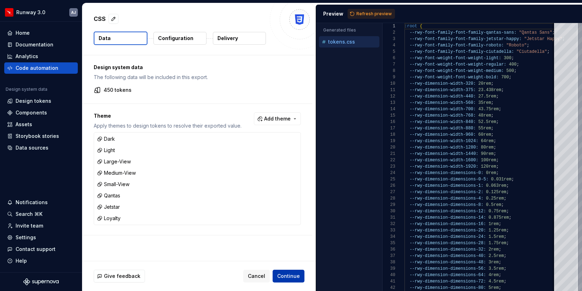
click at [290, 274] on span "Continue" at bounding box center [288, 275] width 23 height 7
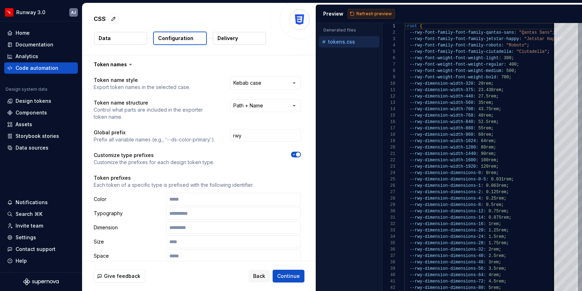
click at [368, 11] on span "Refresh preview" at bounding box center [374, 14] width 35 height 6
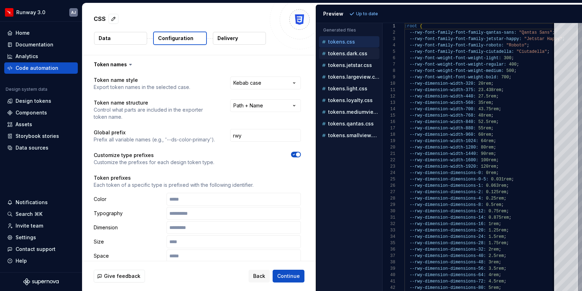
click at [344, 52] on p "tokens.dark.css" at bounding box center [347, 54] width 39 height 6
click at [340, 39] on p "tokens.css" at bounding box center [341, 42] width 27 height 6
type textarea "**********"
click at [341, 48] on div "tokens.dark.css" at bounding box center [349, 53] width 61 height 11
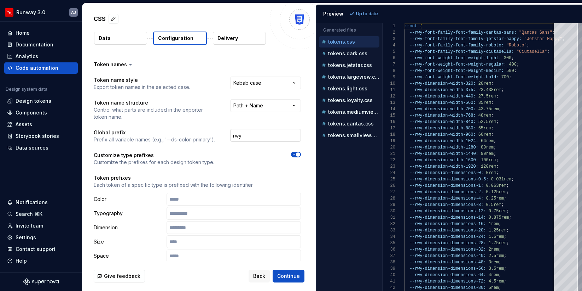
click at [266, 134] on input "rwy" at bounding box center [265, 135] width 71 height 13
type input "rwy3.0"
click at [253, 160] on div at bounding box center [264, 158] width 74 height 14
click at [378, 12] on span "Refresh preview" at bounding box center [374, 14] width 35 height 6
type textarea "**********"
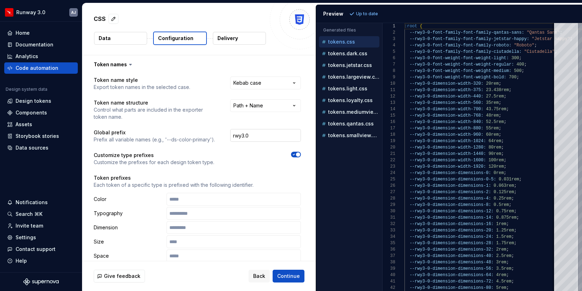
click at [258, 133] on input "rwy3.0" at bounding box center [265, 135] width 71 height 13
type input "rwy"
click at [364, 15] on span "Refresh preview" at bounding box center [374, 14] width 35 height 6
click at [297, 155] on icon "button" at bounding box center [294, 154] width 6 height 4
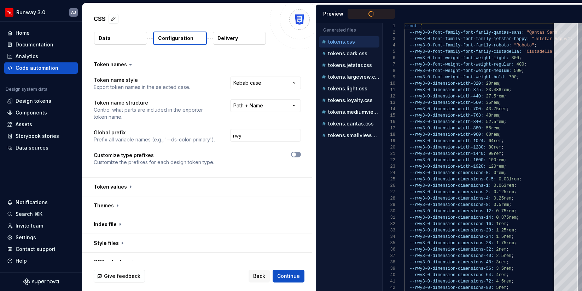
type textarea "**********"
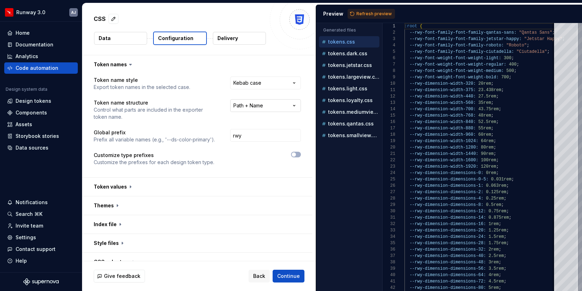
click at [290, 107] on html "**********" at bounding box center [291, 145] width 582 height 291
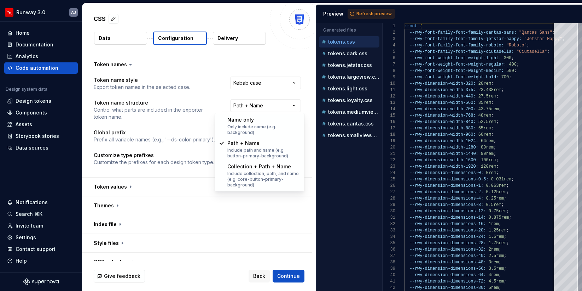
select select "********"
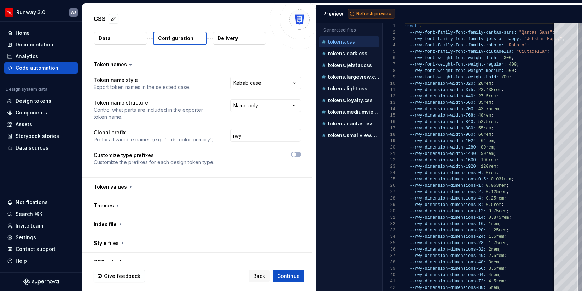
click at [362, 11] on span "Refresh preview" at bounding box center [374, 14] width 35 height 6
type textarea "**********"
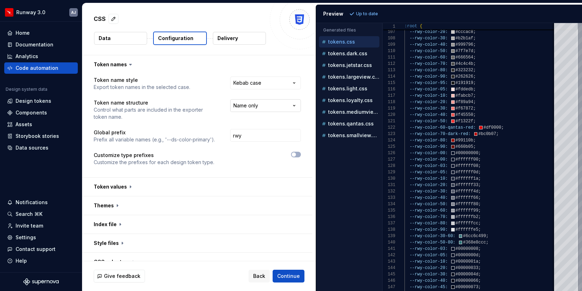
click at [274, 109] on html "**********" at bounding box center [291, 145] width 582 height 291
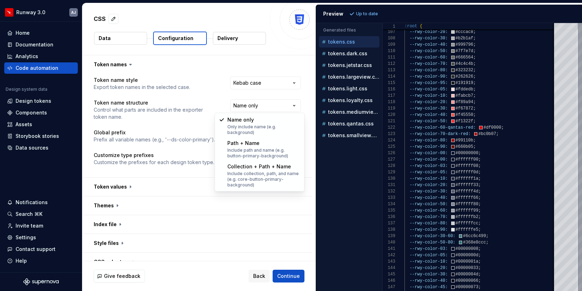
select select "**********"
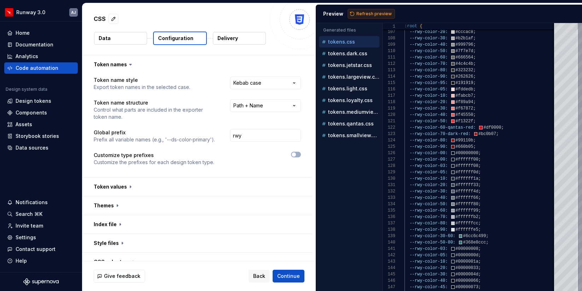
click at [370, 10] on button "Refresh preview" at bounding box center [371, 14] width 47 height 10
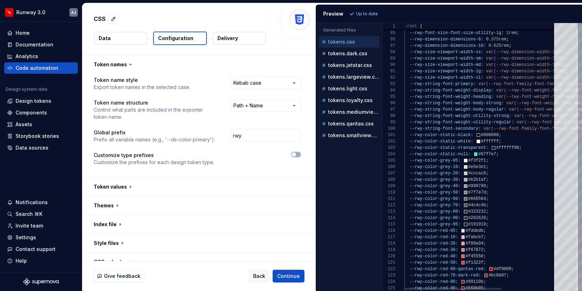
type textarea "**********"
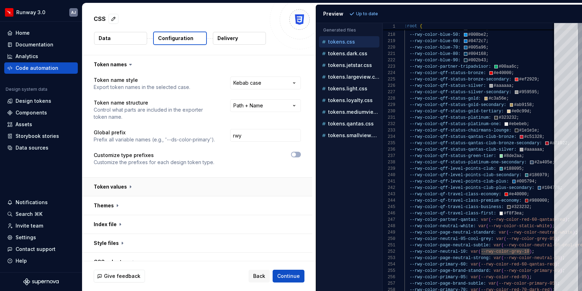
click at [136, 190] on button "button" at bounding box center [197, 186] width 230 height 18
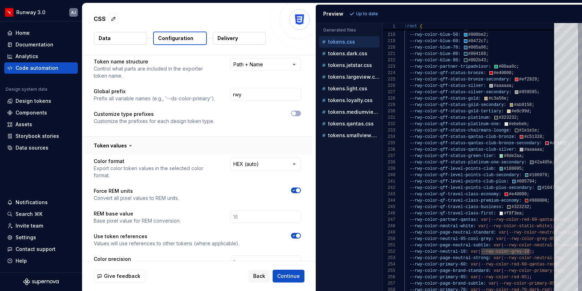
scroll to position [40, 0]
click at [301, 113] on button "button" at bounding box center [296, 115] width 10 height 6
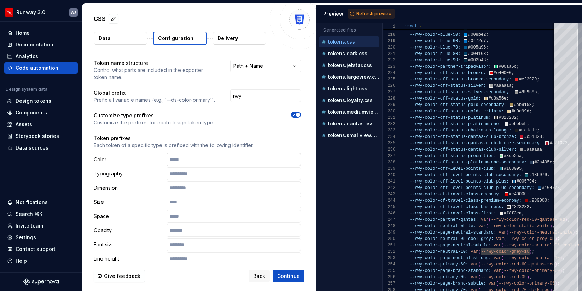
click at [207, 159] on input "text" at bounding box center [234, 159] width 134 height 13
click at [195, 174] on input "text" at bounding box center [234, 173] width 134 height 13
click at [197, 183] on input "text" at bounding box center [234, 187] width 134 height 13
click at [197, 206] on input "text" at bounding box center [234, 201] width 134 height 13
click at [199, 160] on input "text" at bounding box center [234, 159] width 134 height 13
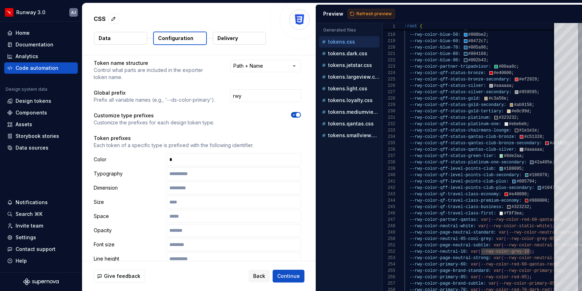
click at [375, 10] on button "Refresh preview" at bounding box center [371, 14] width 47 height 10
type textarea "**********"
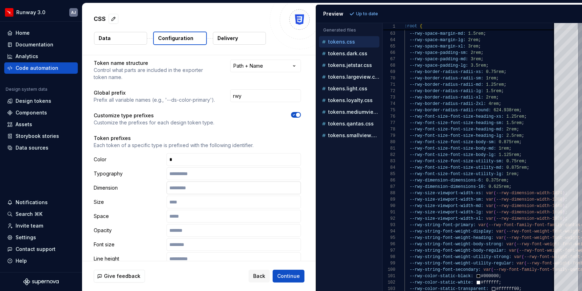
click at [188, 190] on input "text" at bounding box center [234, 187] width 134 height 13
click at [296, 138] on p "Token prefixes" at bounding box center [197, 137] width 207 height 7
click at [370, 13] on span "Refresh preview" at bounding box center [374, 14] width 35 height 6
type textarea "**********"
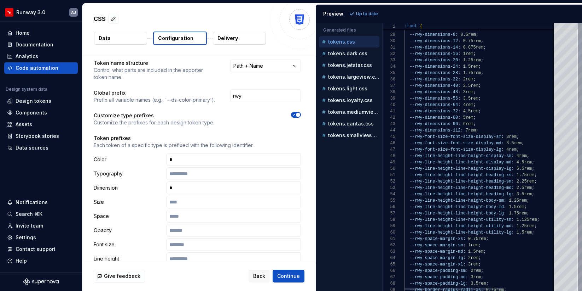
scroll to position [64, 0]
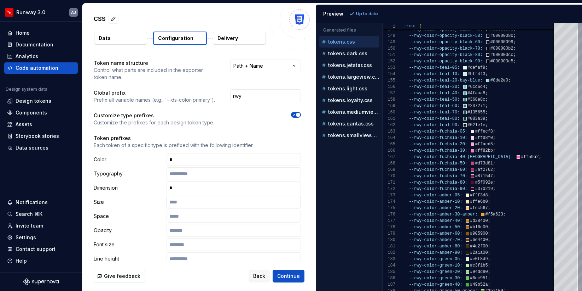
click at [185, 203] on input "text" at bounding box center [234, 201] width 134 height 13
click at [177, 174] on input "text" at bounding box center [234, 173] width 134 height 13
click at [175, 218] on input "text" at bounding box center [234, 215] width 134 height 13
click at [177, 232] on input "text" at bounding box center [234, 230] width 134 height 13
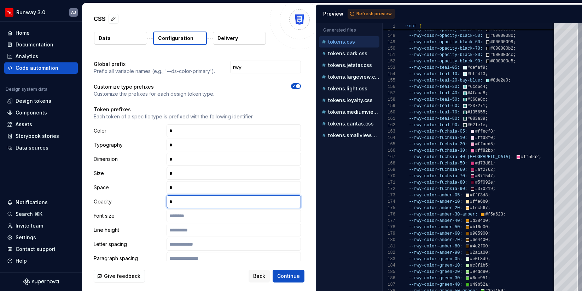
scroll to position [77, 0]
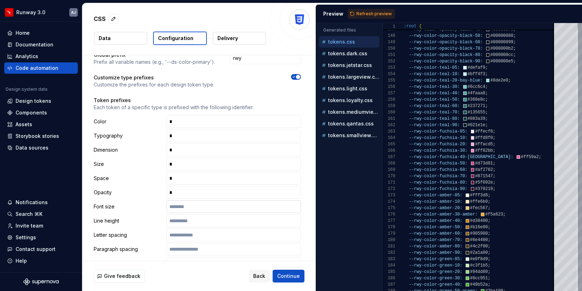
click at [180, 208] on input "text" at bounding box center [234, 206] width 134 height 13
click at [179, 218] on input "text" at bounding box center [234, 220] width 134 height 13
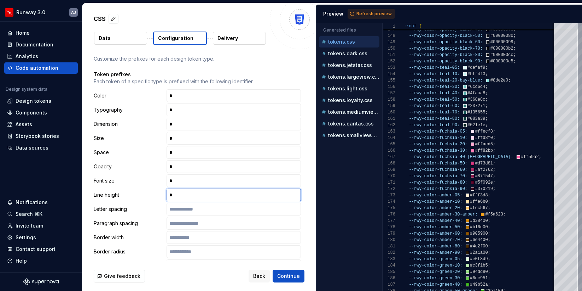
scroll to position [111, 0]
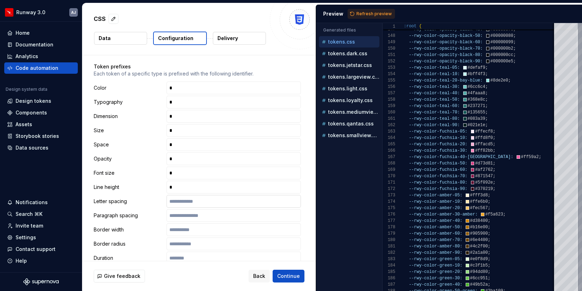
click at [184, 199] on input "text" at bounding box center [234, 201] width 134 height 13
click at [184, 213] on input "text" at bounding box center [234, 215] width 134 height 13
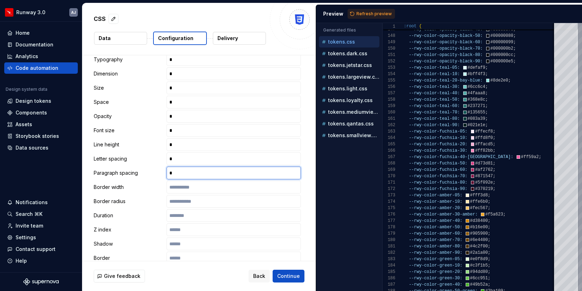
scroll to position [168, 0]
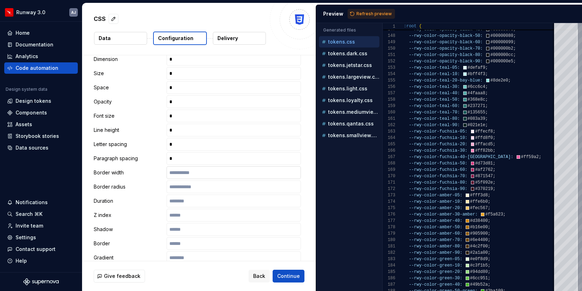
click at [184, 171] on input "text" at bounding box center [234, 172] width 134 height 13
click at [182, 186] on input "text" at bounding box center [234, 186] width 134 height 13
click at [182, 199] on input "text" at bounding box center [234, 200] width 134 height 13
click at [182, 213] on input "text" at bounding box center [234, 214] width 134 height 13
click at [183, 231] on input "text" at bounding box center [234, 229] width 134 height 13
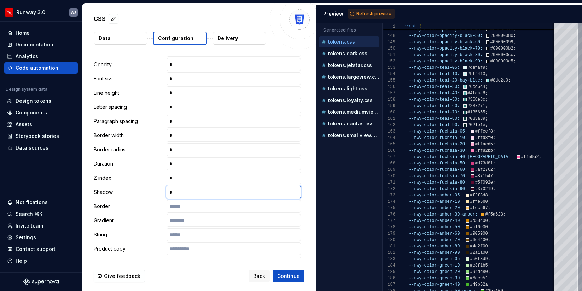
scroll to position [231, 0]
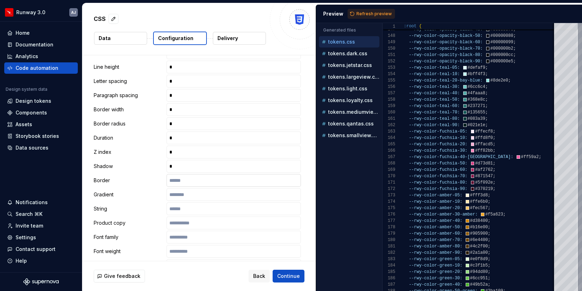
click at [186, 181] on input "text" at bounding box center [234, 180] width 134 height 13
click at [184, 195] on input "text" at bounding box center [234, 194] width 134 height 13
click at [182, 211] on input "text" at bounding box center [234, 208] width 134 height 13
click at [186, 223] on input "text" at bounding box center [234, 222] width 134 height 13
click at [185, 239] on input "text" at bounding box center [234, 236] width 134 height 13
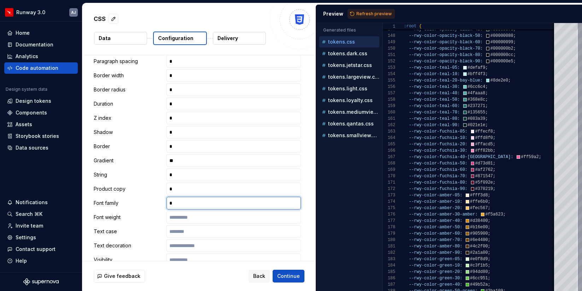
scroll to position [266, 0]
click at [185, 217] on input "text" at bounding box center [234, 215] width 134 height 13
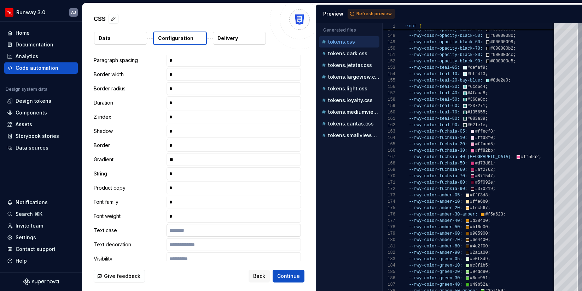
click at [185, 230] on input "text" at bounding box center [234, 230] width 134 height 13
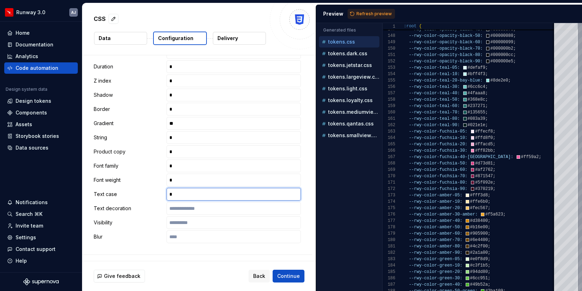
scroll to position [322, 0]
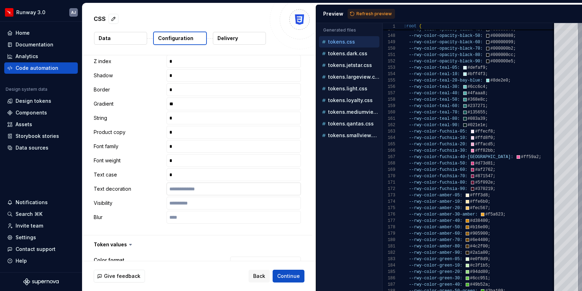
click at [189, 191] on input "text" at bounding box center [234, 188] width 134 height 13
click at [187, 200] on input "text" at bounding box center [234, 202] width 134 height 13
click at [181, 221] on input "text" at bounding box center [234, 217] width 134 height 13
click at [365, 13] on span "Refresh preview" at bounding box center [374, 14] width 35 height 6
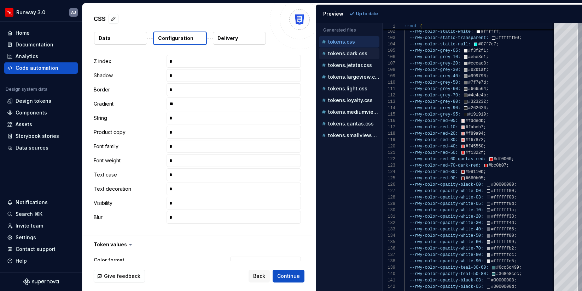
click at [346, 52] on p "tokens.dark.css" at bounding box center [347, 54] width 39 height 6
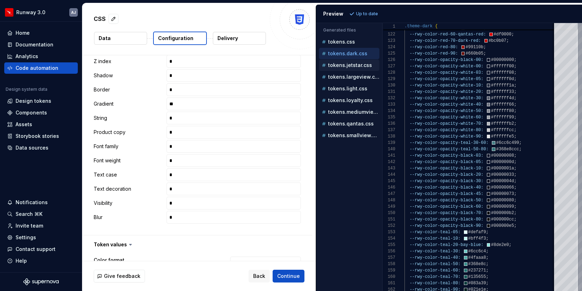
click at [353, 67] on p "tokens.jetstar.css" at bounding box center [350, 65] width 44 height 6
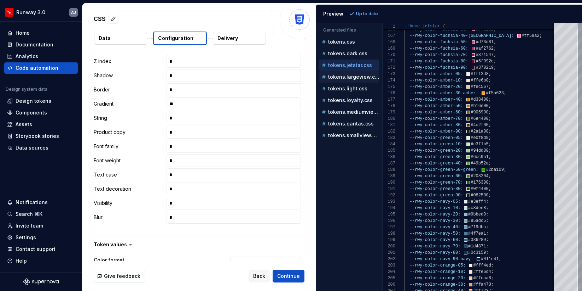
click at [349, 77] on p "tokens.largeview.css" at bounding box center [353, 77] width 51 height 6
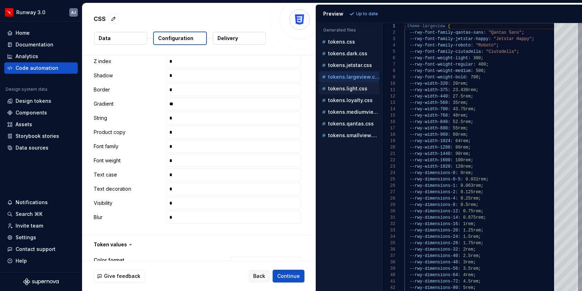
click at [351, 86] on p "tokens.light.css" at bounding box center [347, 89] width 39 height 6
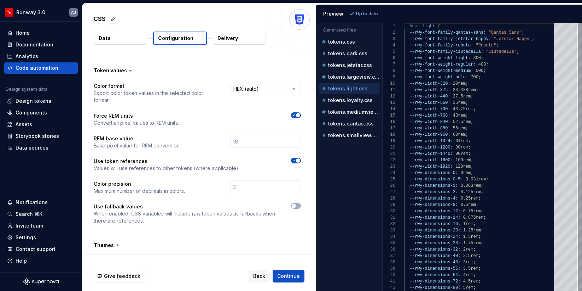
scroll to position [502, 0]
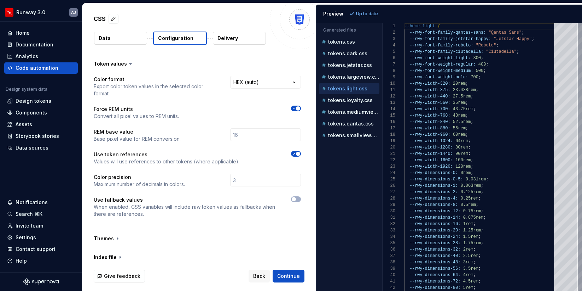
click at [297, 151] on icon "button" at bounding box center [294, 153] width 6 height 4
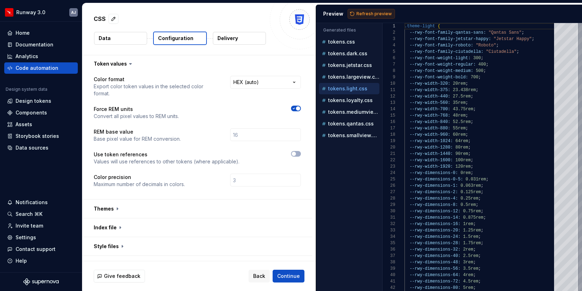
click at [365, 11] on span "Refresh preview" at bounding box center [374, 14] width 35 height 6
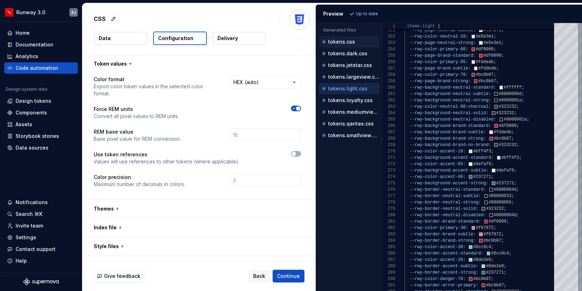
click at [339, 44] on p "tokens.css" at bounding box center [341, 42] width 27 height 6
type textarea "**********"
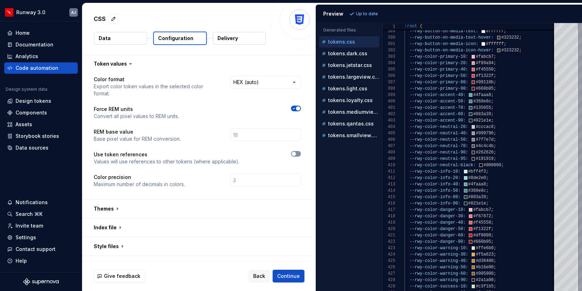
click at [297, 151] on icon "button" at bounding box center [294, 153] width 6 height 4
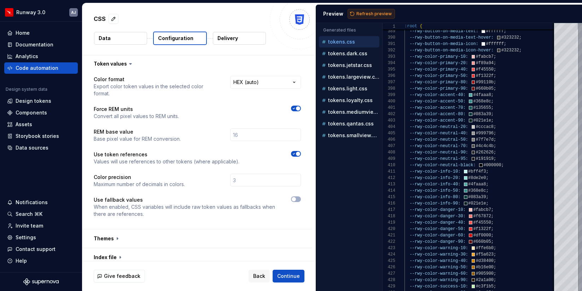
click at [370, 12] on span "Refresh preview" at bounding box center [374, 14] width 35 height 6
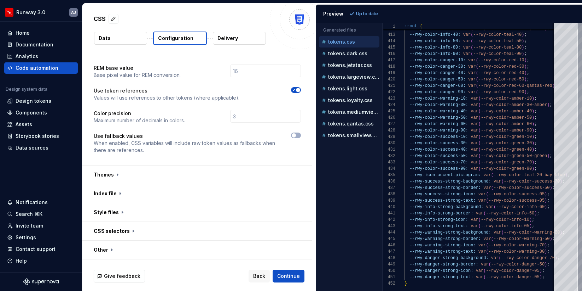
scroll to position [576, 0]
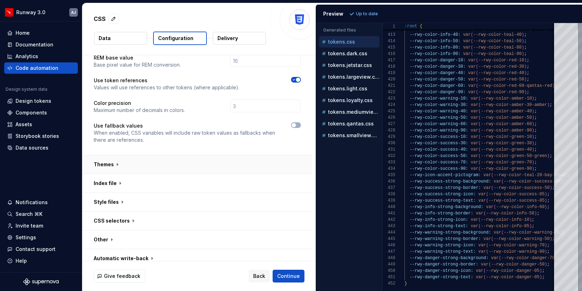
click at [245, 157] on button "button" at bounding box center [197, 164] width 230 height 18
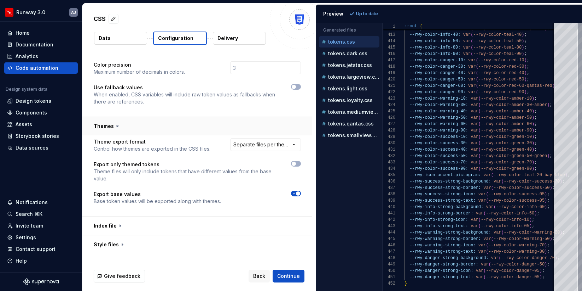
scroll to position [637, 0]
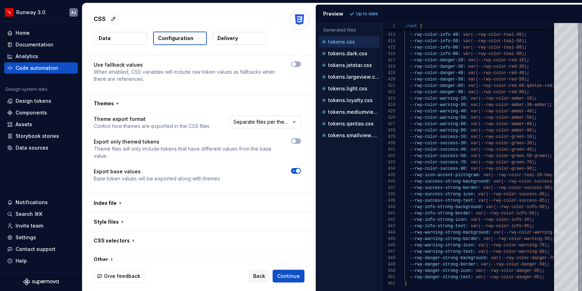
click at [267, 118] on html "**********" at bounding box center [291, 145] width 582 height 291
click at [372, 16] on span "Refresh preview" at bounding box center [374, 14] width 35 height 6
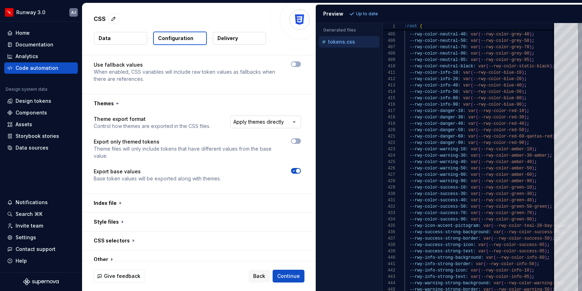
click at [287, 116] on html "**********" at bounding box center [291, 145] width 582 height 291
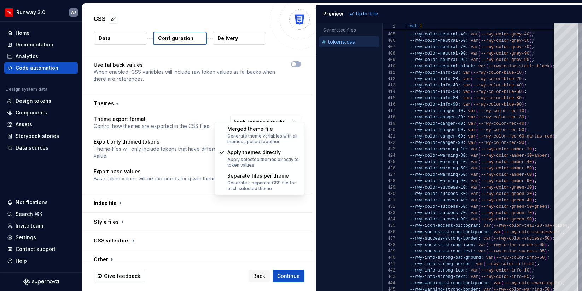
select select "**********"
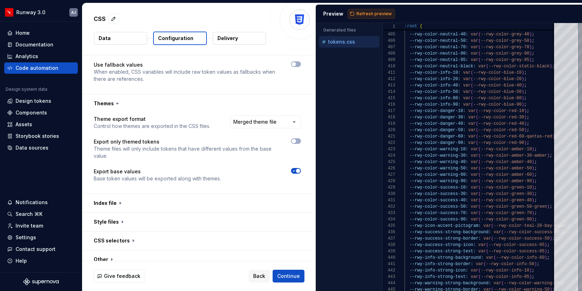
click at [365, 15] on span "Refresh preview" at bounding box center [374, 14] width 35 height 6
click at [342, 51] on p "tokens.themed.css" at bounding box center [351, 54] width 47 height 6
type textarea "**********"
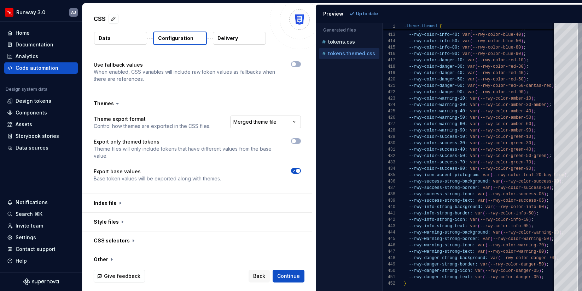
click at [295, 117] on html "**********" at bounding box center [291, 145] width 582 height 291
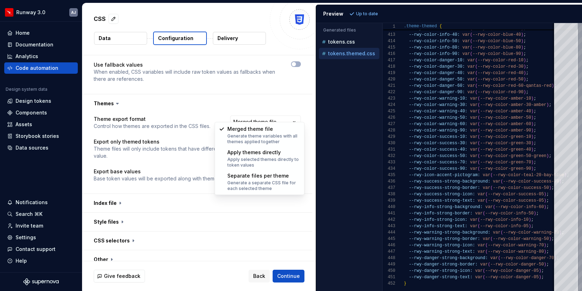
select select "**********"
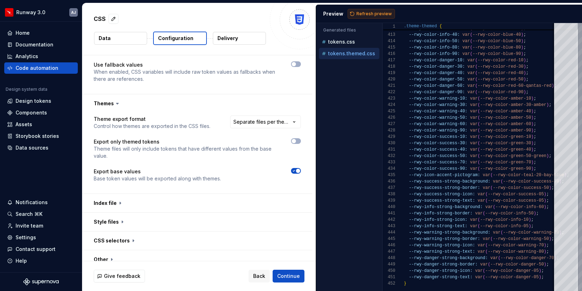
click at [369, 14] on span "Refresh preview" at bounding box center [374, 14] width 35 height 6
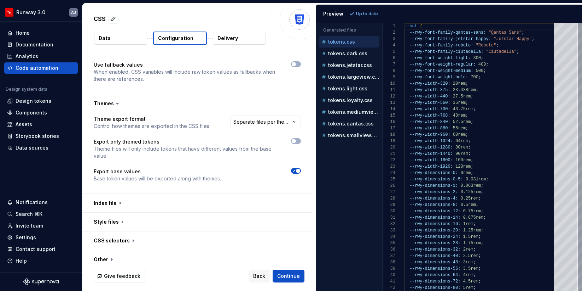
click at [345, 45] on div "tokens.css" at bounding box center [350, 41] width 59 height 7
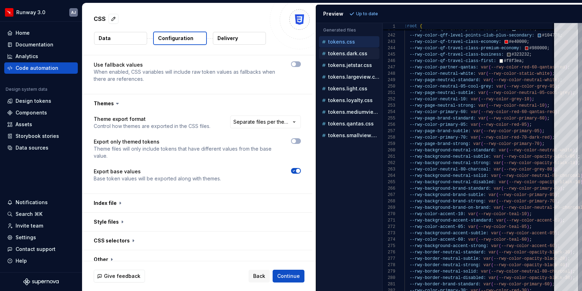
click at [352, 57] on button "tokens.dark.css" at bounding box center [349, 54] width 61 height 8
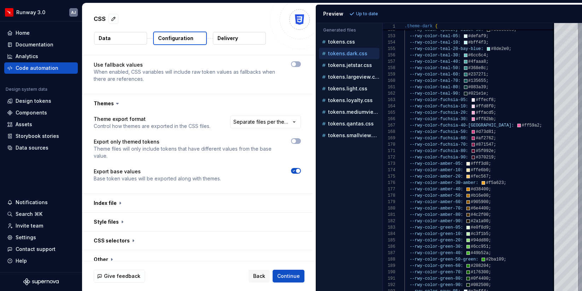
scroll to position [641, 0]
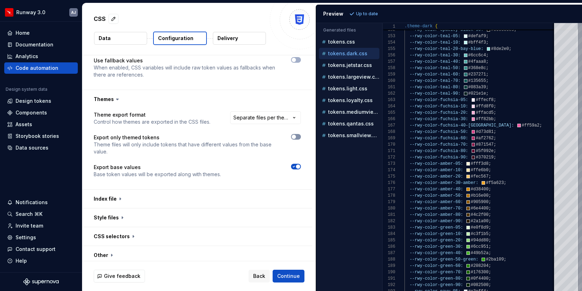
click at [296, 134] on span "button" at bounding box center [294, 136] width 4 height 4
click at [370, 14] on span "Refresh preview" at bounding box center [374, 14] width 35 height 6
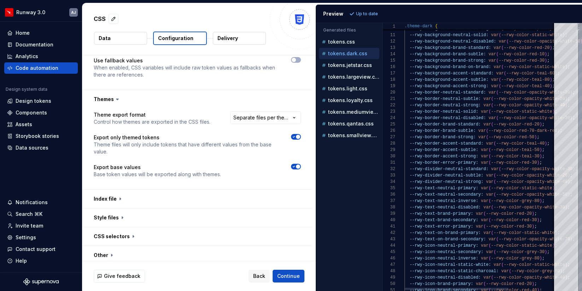
scroll to position [57, 0]
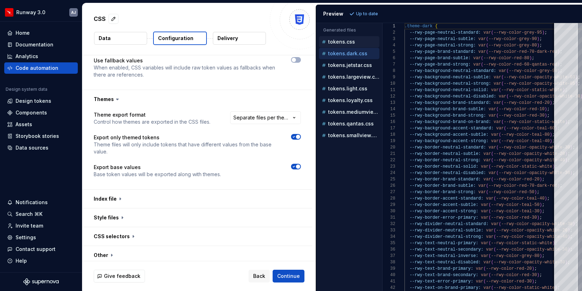
click at [345, 40] on p "tokens.css" at bounding box center [341, 42] width 27 height 6
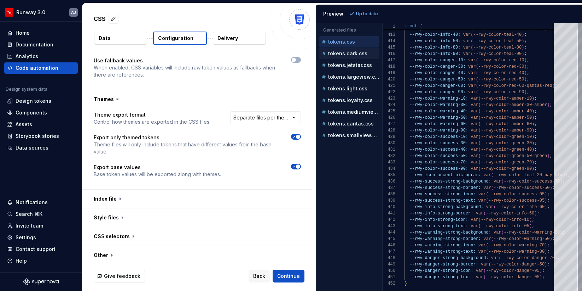
click at [350, 51] on p "tokens.dark.css" at bounding box center [347, 54] width 39 height 6
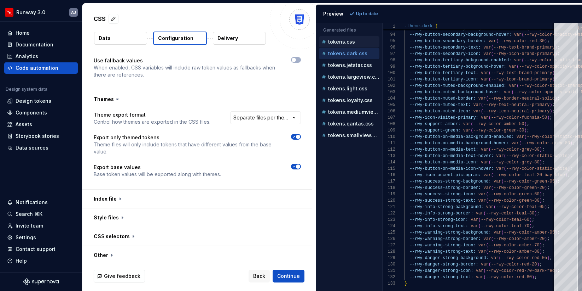
click at [354, 41] on div "tokens.css" at bounding box center [350, 41] width 59 height 7
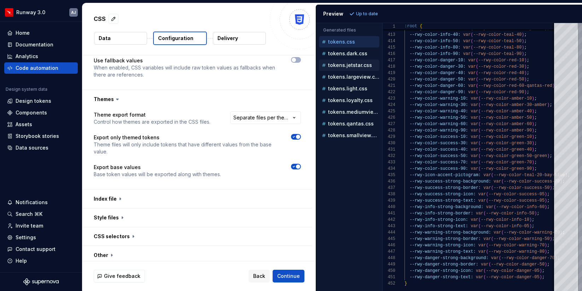
click at [356, 68] on p "tokens.jetstar.css" at bounding box center [350, 65] width 44 height 6
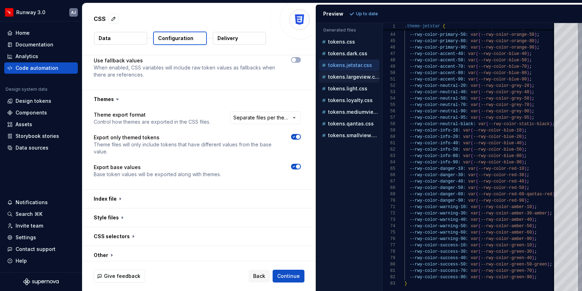
click at [352, 76] on p "tokens.largeview.css" at bounding box center [353, 77] width 51 height 6
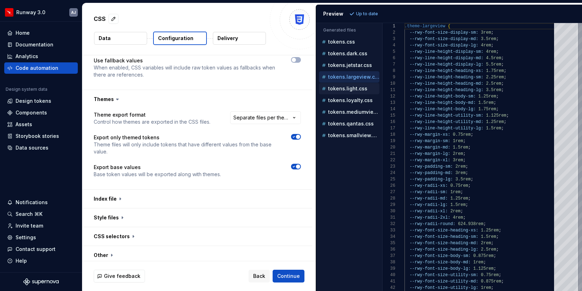
click at [339, 87] on p "tokens.light.css" at bounding box center [347, 89] width 39 height 6
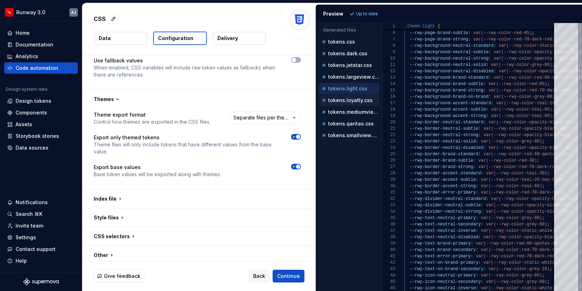
click at [347, 100] on p "tokens.loyalty.css" at bounding box center [350, 100] width 45 height 6
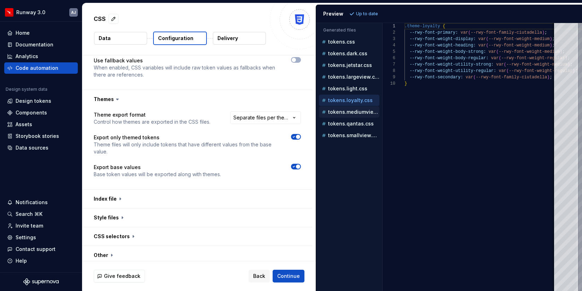
click at [355, 111] on p "tokens.mediumview.css" at bounding box center [353, 112] width 51 height 6
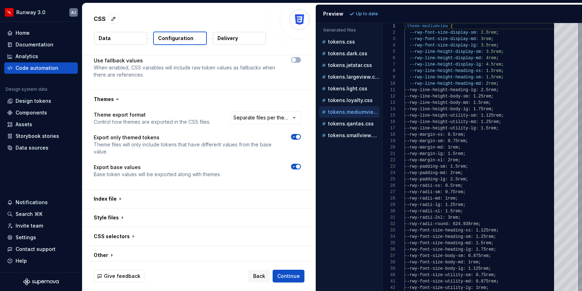
scroll to position [64, 0]
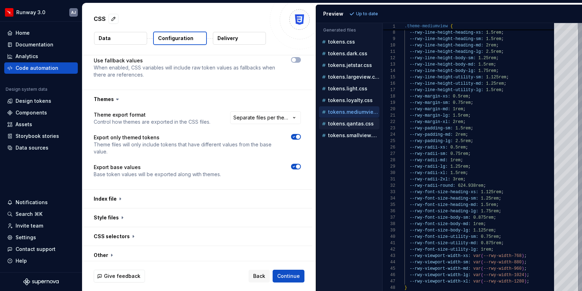
click at [350, 127] on button "tokens.qantas.css" at bounding box center [349, 124] width 61 height 8
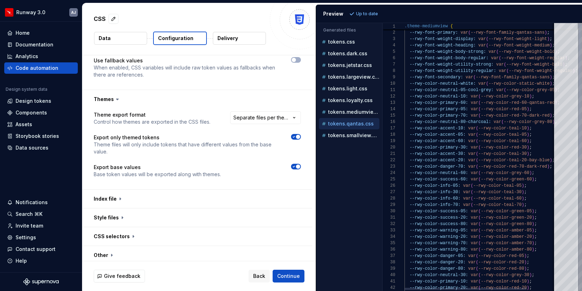
scroll to position [51, 0]
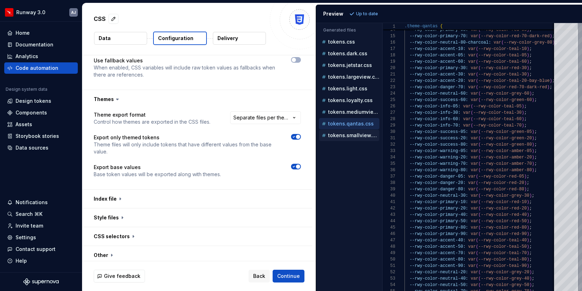
click at [355, 131] on div "tokens.smallview.css" at bounding box center [349, 135] width 61 height 11
click at [354, 135] on p "tokens.smallview.css" at bounding box center [353, 135] width 51 height 6
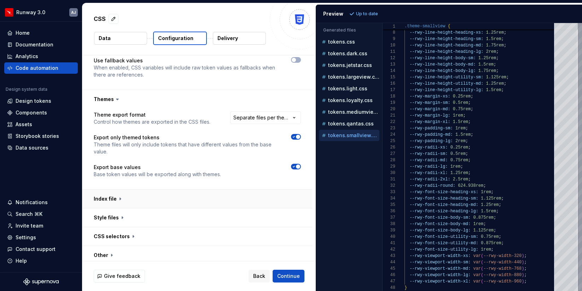
click at [219, 192] on button "button" at bounding box center [197, 198] width 230 height 18
click at [301, 211] on button "button" at bounding box center [296, 214] width 10 height 6
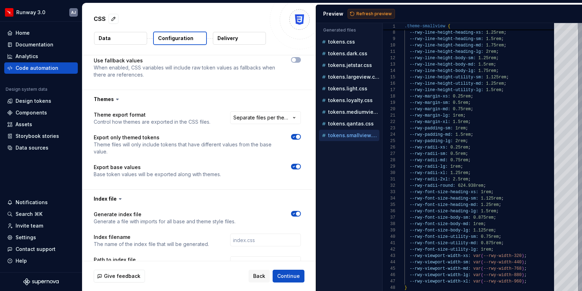
click at [368, 12] on span "Refresh preview" at bounding box center [374, 14] width 35 height 6
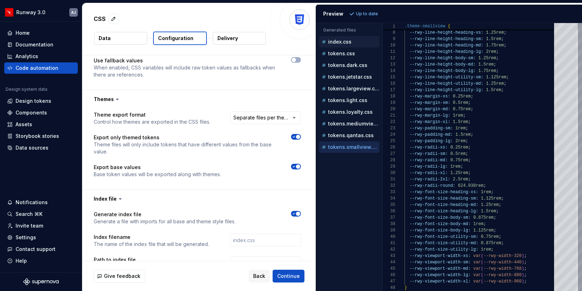
click at [348, 38] on div "index.css" at bounding box center [350, 41] width 59 height 7
type textarea "**********"
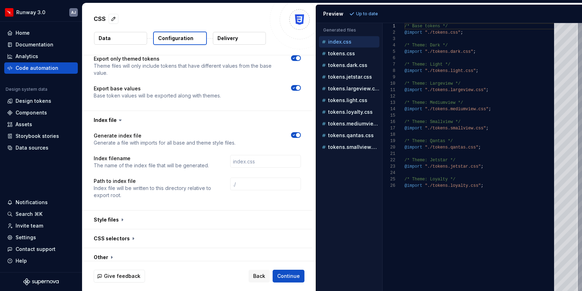
scroll to position [737, 0]
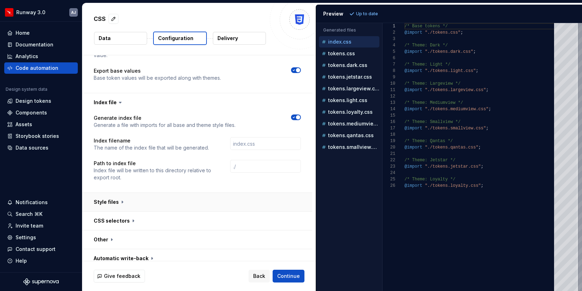
click at [208, 192] on button "button" at bounding box center [197, 201] width 230 height 18
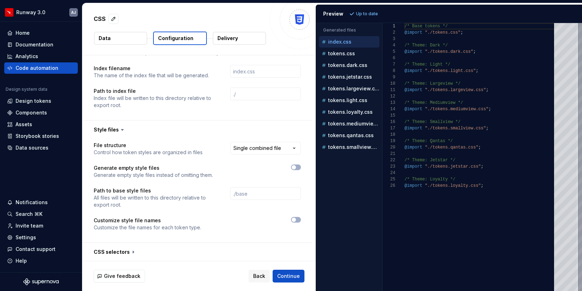
scroll to position [816, 0]
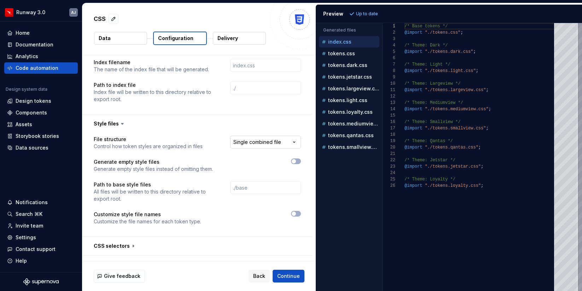
click at [263, 141] on html "**********" at bounding box center [291, 145] width 582 height 291
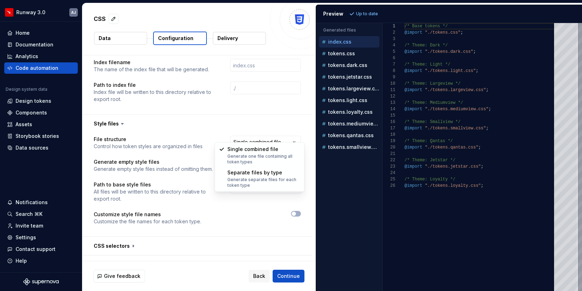
select select "**********"
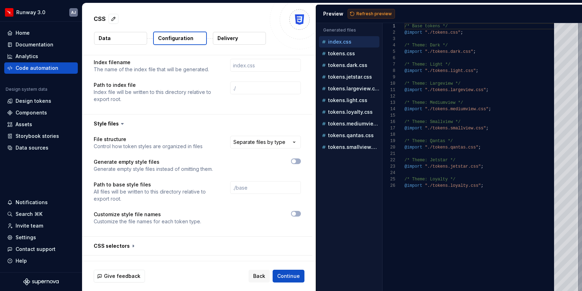
click at [372, 14] on span "Refresh preview" at bounding box center [374, 14] width 35 height 6
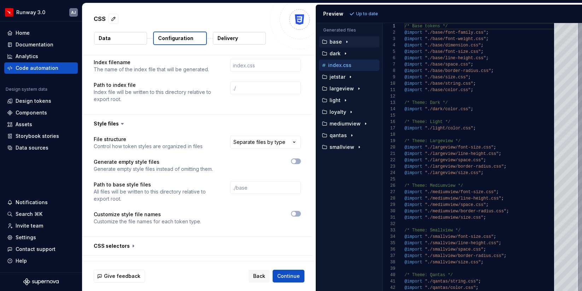
click at [348, 41] on icon "button" at bounding box center [347, 42] width 6 height 6
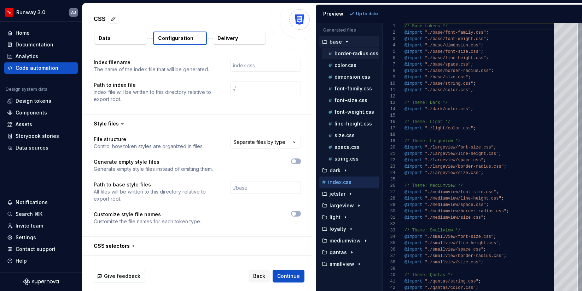
click at [348, 52] on p "border-radius.css" at bounding box center [357, 54] width 44 height 6
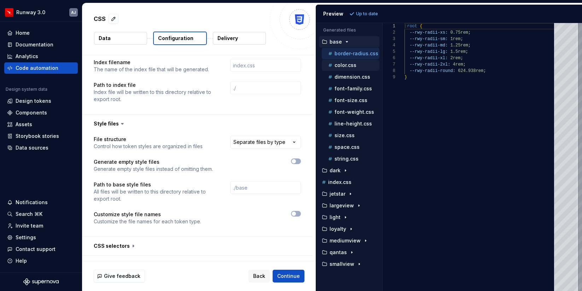
click at [346, 64] on p "color.css" at bounding box center [346, 65] width 22 height 6
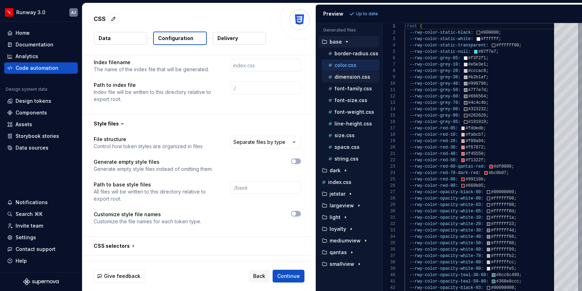
click at [346, 77] on p "dimension.css" at bounding box center [353, 77] width 36 height 6
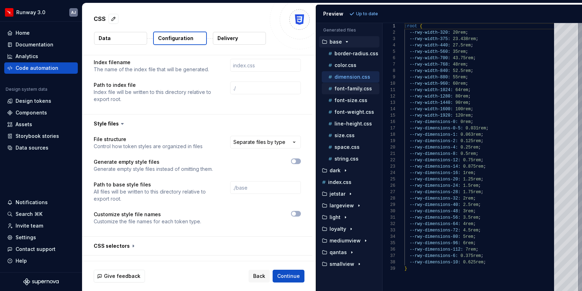
click at [349, 92] on div "font-family.css" at bounding box center [353, 88] width 53 height 7
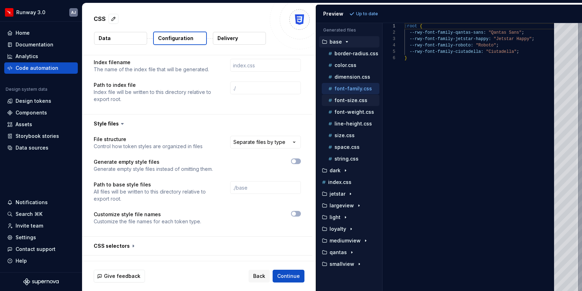
click at [351, 100] on p "font-size.css" at bounding box center [351, 100] width 33 height 6
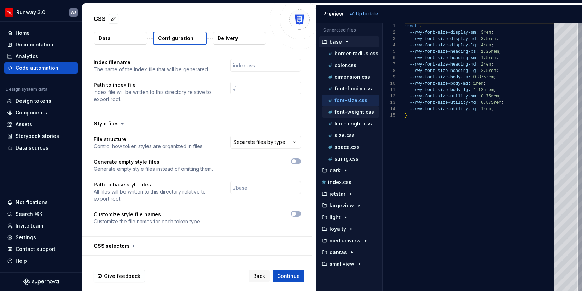
click at [351, 113] on p "font-weight.css" at bounding box center [355, 112] width 40 height 6
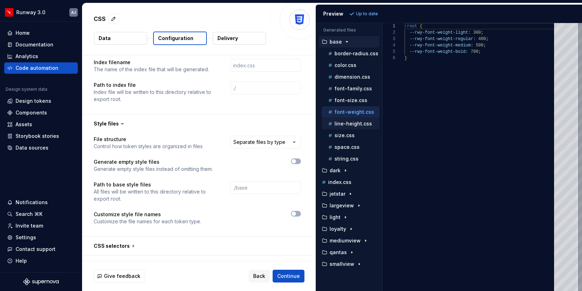
click at [351, 122] on p "line-height.css" at bounding box center [354, 124] width 38 height 6
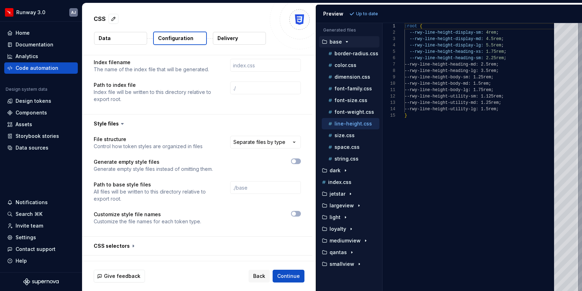
scroll to position [64, 0]
click at [346, 40] on icon "button" at bounding box center [347, 42] width 6 height 6
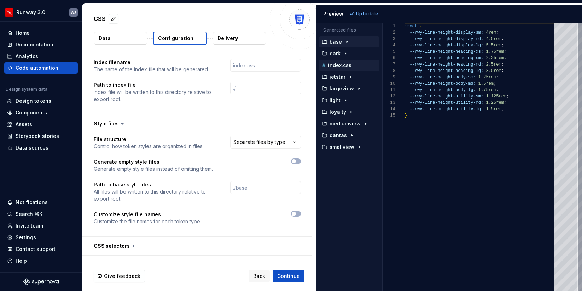
click at [344, 63] on p "index.css" at bounding box center [339, 65] width 23 height 6
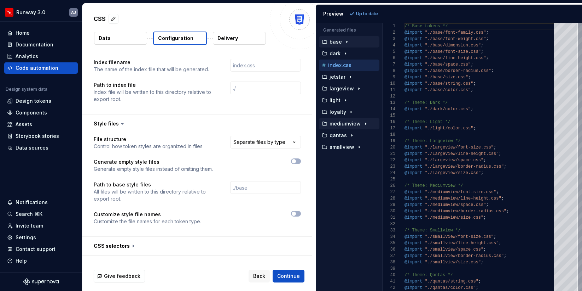
click at [357, 122] on p "mediumview" at bounding box center [345, 124] width 31 height 6
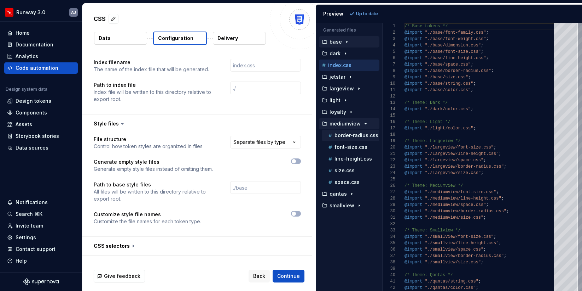
click at [359, 132] on div "border-radius.css" at bounding box center [353, 135] width 53 height 7
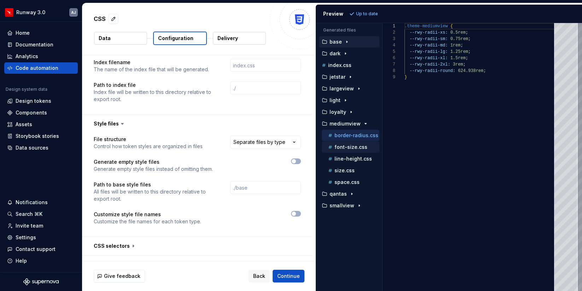
click at [355, 143] on div "font-size.css" at bounding box center [351, 146] width 58 height 11
click at [353, 147] on p "font-size.css" at bounding box center [351, 147] width 33 height 6
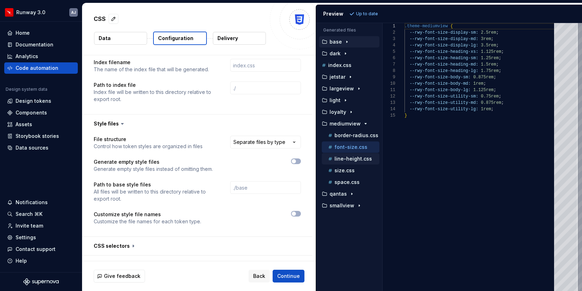
click at [354, 156] on p "line-height.css" at bounding box center [354, 159] width 38 height 6
click at [352, 167] on div "size.css" at bounding box center [353, 170] width 53 height 7
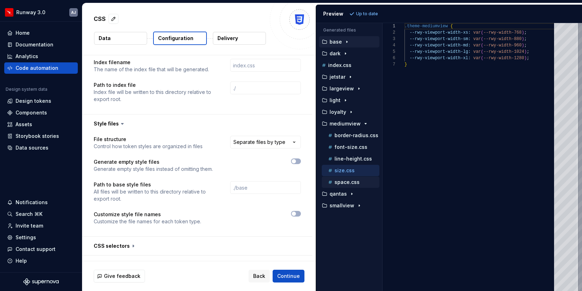
click at [353, 180] on p "space.css" at bounding box center [347, 182] width 25 height 6
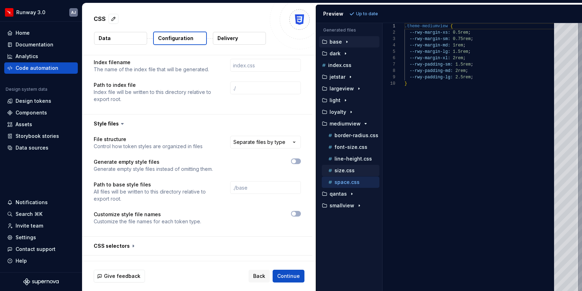
click at [349, 171] on p "size.css" at bounding box center [345, 170] width 20 height 6
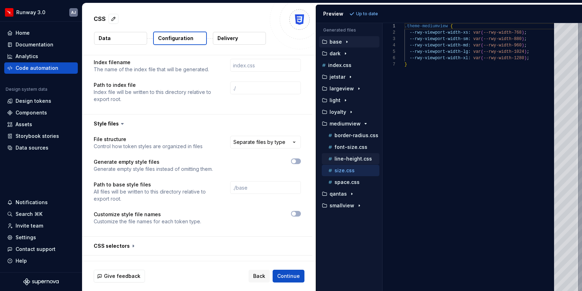
click at [351, 162] on button "line-height.css" at bounding box center [351, 159] width 58 height 8
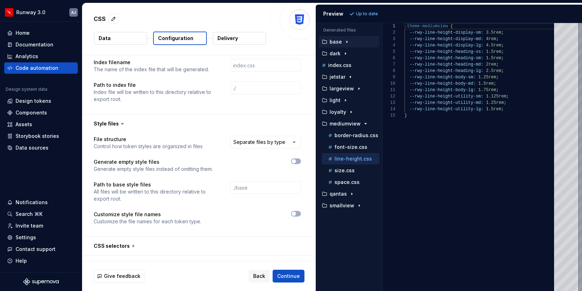
scroll to position [64, 0]
click at [350, 123] on p "mediumview" at bounding box center [345, 124] width 31 height 6
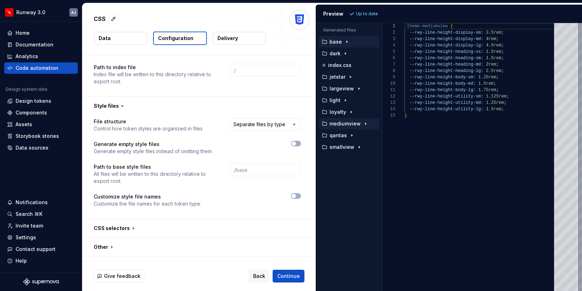
scroll to position [841, 0]
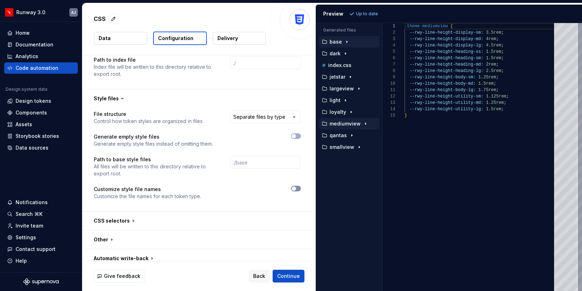
click at [301, 185] on button "button" at bounding box center [296, 188] width 10 height 6
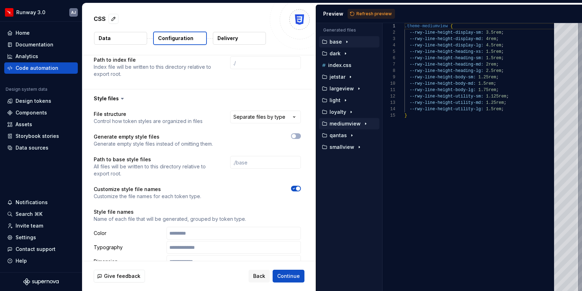
click at [300, 186] on span "button" at bounding box center [298, 188] width 4 height 4
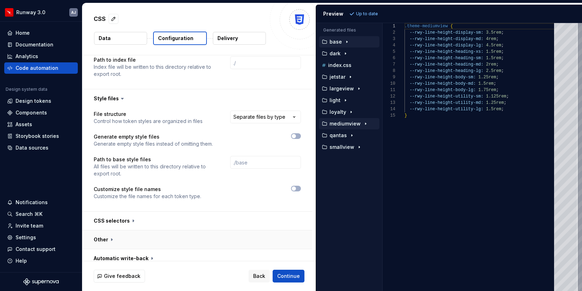
click at [255, 230] on button "button" at bounding box center [197, 239] width 230 height 18
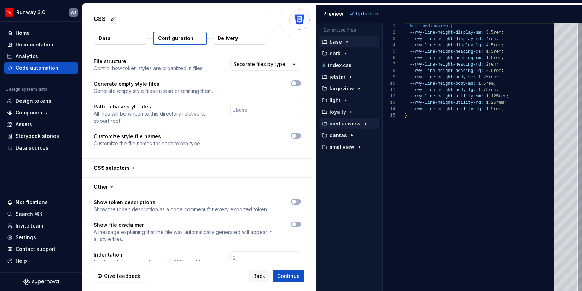
scroll to position [921, 0]
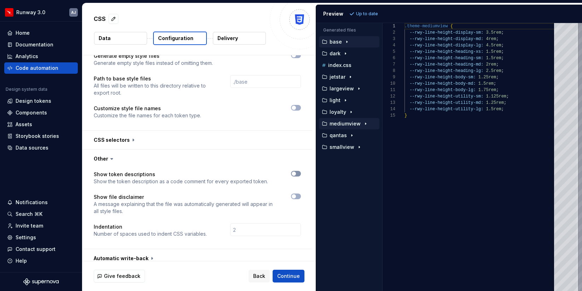
click at [296, 171] on span "button" at bounding box center [294, 173] width 4 height 4
click at [362, 14] on span "Refresh preview" at bounding box center [374, 14] width 35 height 6
click at [347, 65] on p "index.css" at bounding box center [339, 65] width 23 height 6
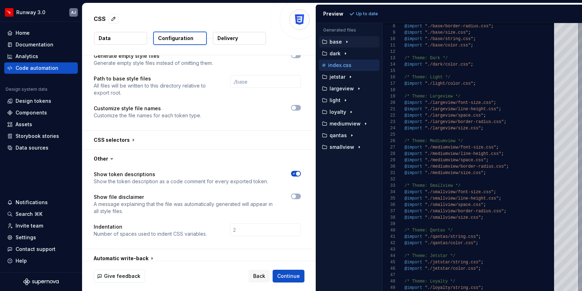
click at [467, 240] on div "@import "./base/border-radius.css" ; @import "./base/size.css" ; @import "./bas…" at bounding box center [482, 134] width 154 height 312
click at [351, 136] on icon "button" at bounding box center [352, 135] width 6 height 6
click at [352, 163] on div "string.css" at bounding box center [351, 158] width 58 height 11
click at [343, 159] on p "string.css" at bounding box center [347, 159] width 24 height 6
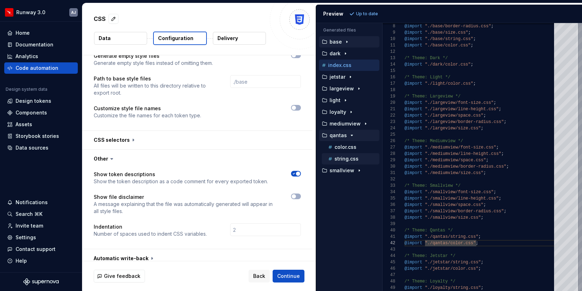
type textarea "**********"
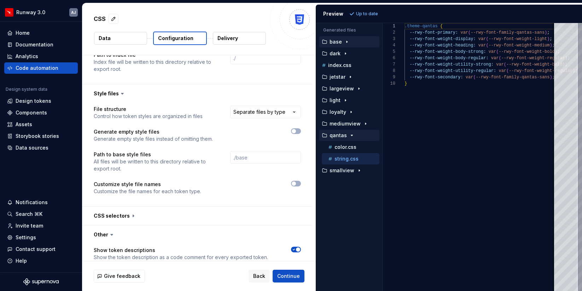
scroll to position [845, 0]
click at [277, 103] on html "**********" at bounding box center [291, 145] width 582 height 291
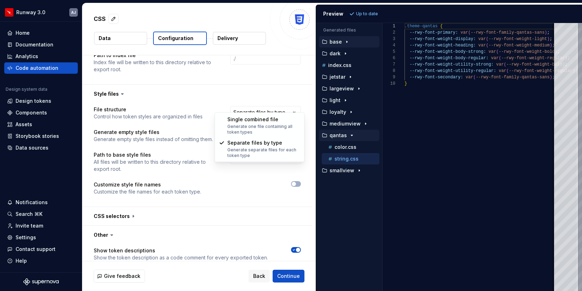
select select "**********"
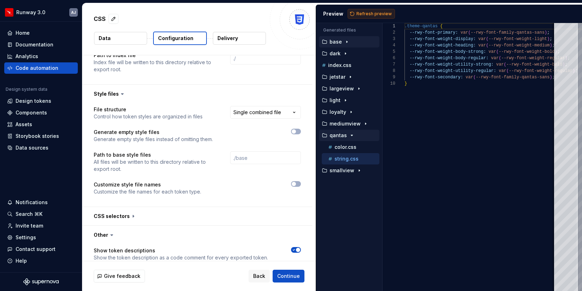
click at [365, 15] on span "Refresh preview" at bounding box center [374, 14] width 35 height 6
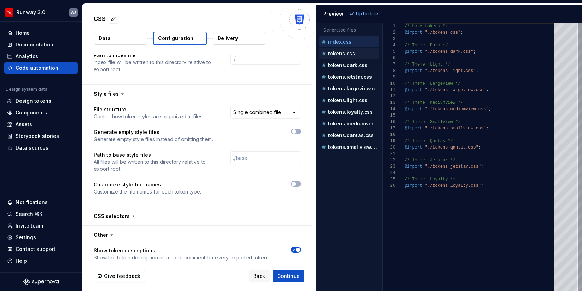
click at [345, 54] on p "tokens.css" at bounding box center [341, 54] width 27 height 6
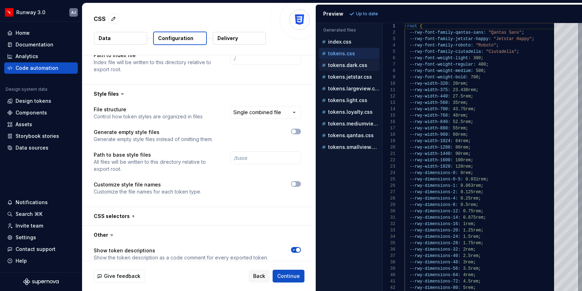
click at [346, 66] on p "tokens.dark.css" at bounding box center [347, 65] width 39 height 6
type textarea "**********"
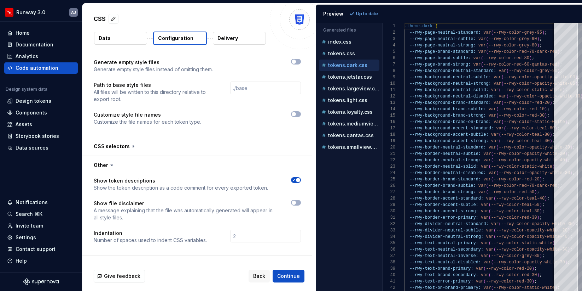
scroll to position [916, 0]
click at [300, 177] on span "button" at bounding box center [298, 179] width 4 height 4
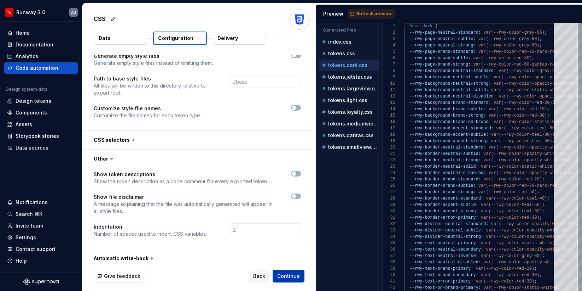
click at [289, 274] on span "Continue" at bounding box center [288, 275] width 23 height 7
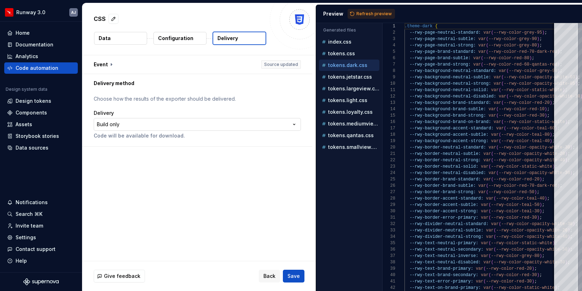
click at [214, 123] on html "**********" at bounding box center [291, 145] width 582 height 291
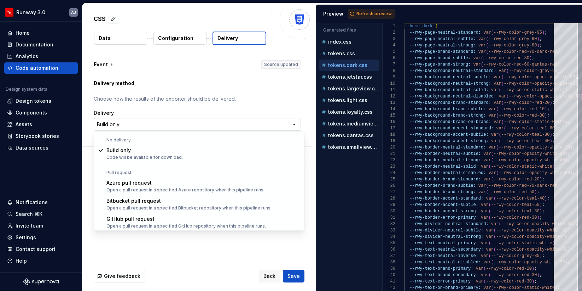
click at [214, 123] on html "**********" at bounding box center [291, 145] width 582 height 291
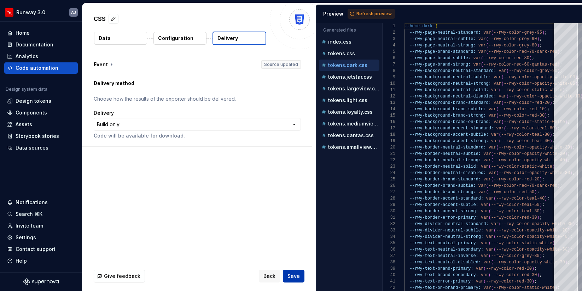
click at [296, 274] on span "Save" at bounding box center [294, 275] width 12 height 7
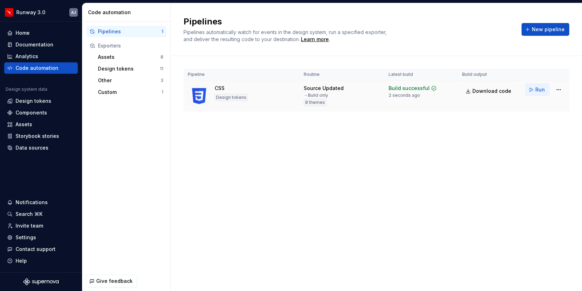
click at [542, 90] on span "Run" at bounding box center [541, 89] width 10 height 7
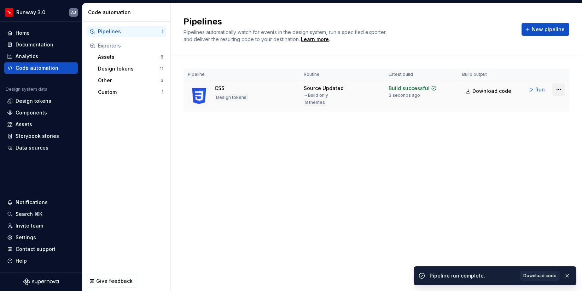
click at [558, 90] on html "Runway 3.0 AJ Home Documentation Analytics Code automation Design system data D…" at bounding box center [291, 145] width 582 height 291
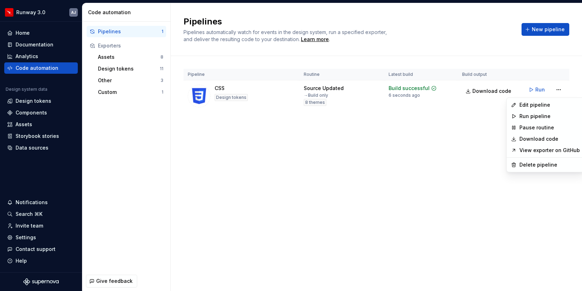
click at [473, 88] on html "Runway 3.0 AJ Home Documentation Analytics Code automation Design system data D…" at bounding box center [291, 145] width 582 height 291
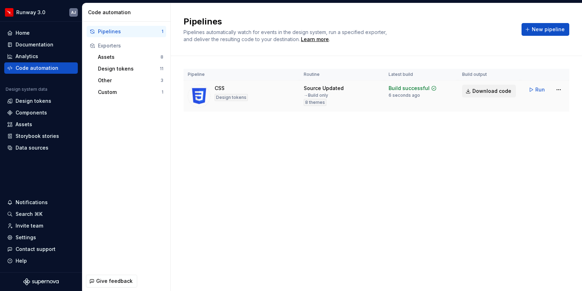
click at [483, 91] on span "Download code" at bounding box center [492, 90] width 39 height 7
click at [113, 59] on div "Assets" at bounding box center [129, 56] width 63 height 7
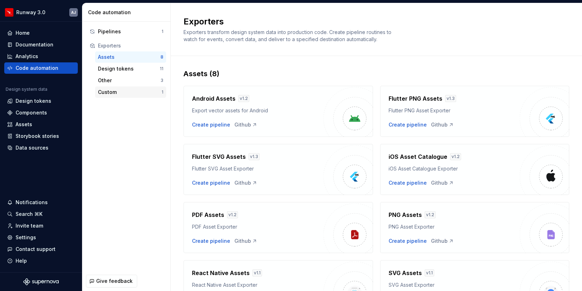
click at [118, 94] on div "Custom" at bounding box center [130, 91] width 64 height 7
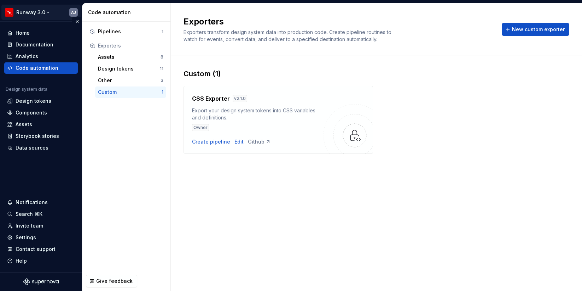
click at [42, 15] on html "Runway 3.0 AJ Home Documentation Analytics Code automation Design system data D…" at bounding box center [291, 145] width 582 height 291
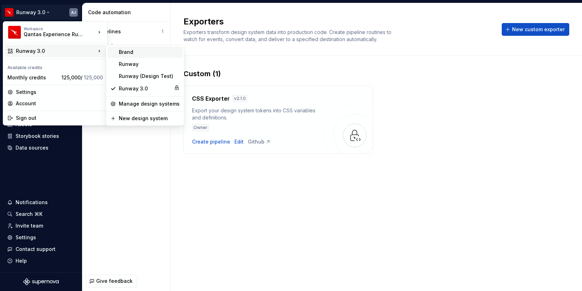
click at [129, 52] on div "Brand" at bounding box center [149, 51] width 61 height 7
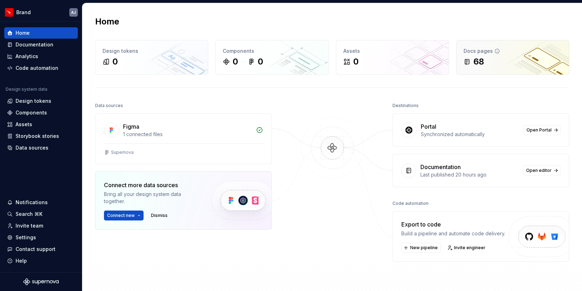
click at [491, 61] on div "68" at bounding box center [513, 61] width 98 height 11
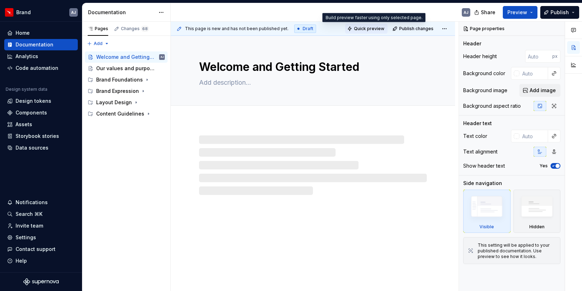
click at [384, 27] on span "Quick preview" at bounding box center [369, 29] width 30 height 6
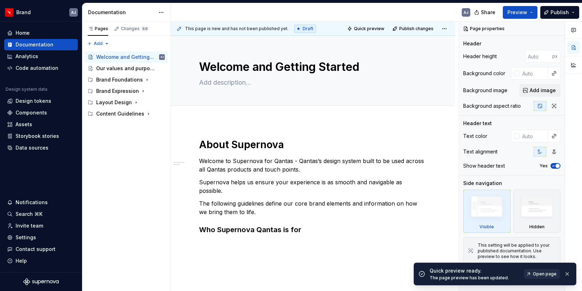
click at [541, 271] on span "Open page" at bounding box center [545, 274] width 24 height 6
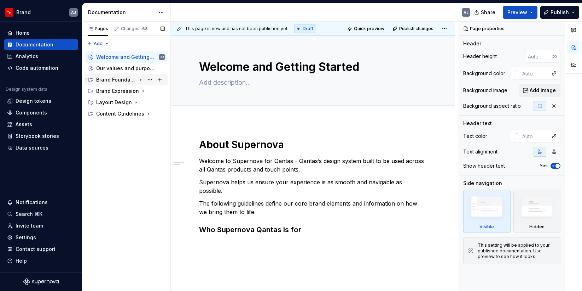
click at [124, 81] on div "Brand Foundations" at bounding box center [116, 79] width 40 height 7
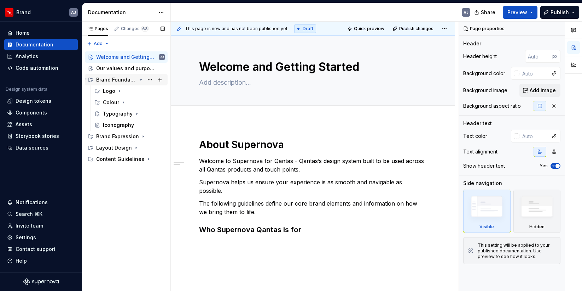
click at [128, 81] on div "Brand Foundations" at bounding box center [116, 79] width 40 height 7
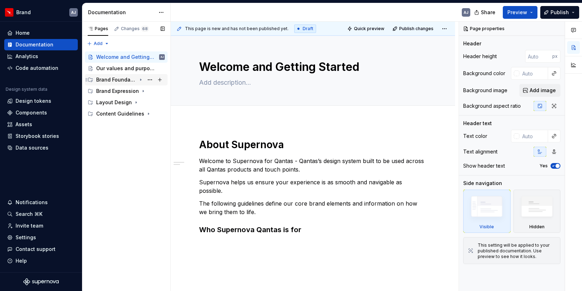
click at [122, 81] on div "Brand Foundations" at bounding box center [116, 79] width 40 height 7
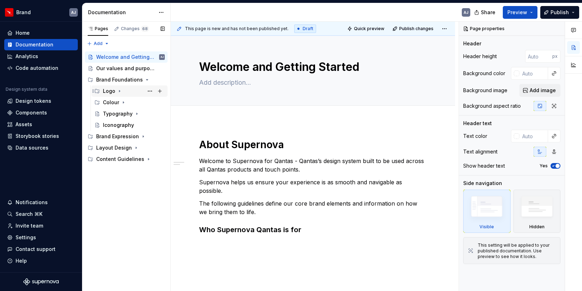
click at [110, 91] on div "Logo" at bounding box center [109, 90] width 12 height 7
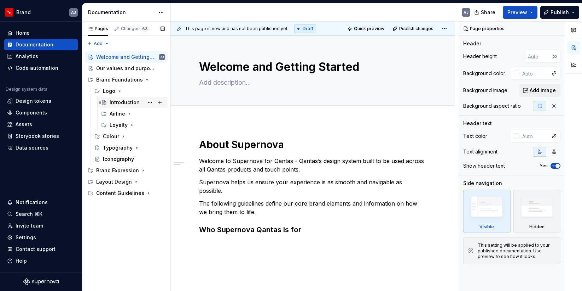
click at [117, 103] on div "Introduction" at bounding box center [125, 102] width 30 height 7
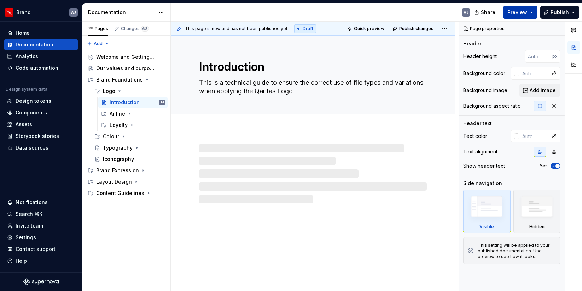
click at [532, 14] on button "Preview" at bounding box center [520, 12] width 35 height 13
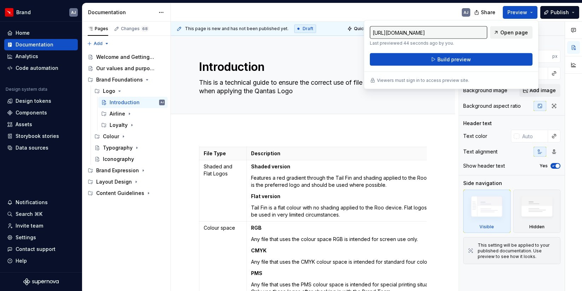
click at [518, 31] on span "Open page" at bounding box center [515, 32] width 28 height 7
click at [38, 10] on html "Brand AJ Home Documentation Analytics Code automation Design system data Design…" at bounding box center [291, 145] width 582 height 291
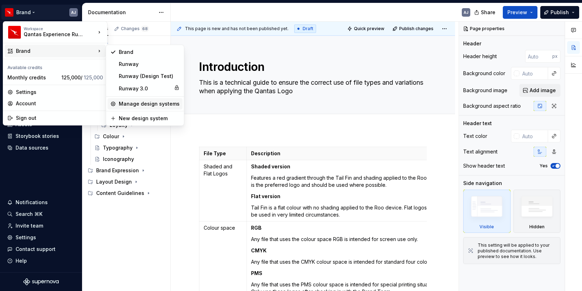
click at [145, 103] on div "Manage design systems" at bounding box center [149, 103] width 61 height 7
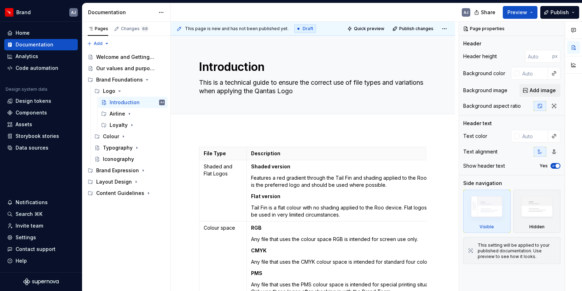
type textarea "*"
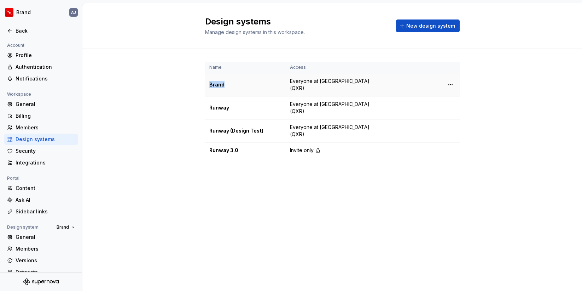
drag, startPoint x: 241, startPoint y: 82, endPoint x: 240, endPoint y: 74, distance: 8.3
click at [240, 74] on td "Brand" at bounding box center [245, 84] width 81 height 23
click at [190, 84] on div "Name Access Brand Everyone at Qantas Experience Runway (QXR) Runway Everyone at…" at bounding box center [332, 117] width 500 height 136
click at [452, 84] on html "Brand AJ Back Account Profile Authentication Notifications Workspace General Bi…" at bounding box center [291, 145] width 582 height 291
click at [499, 77] on html "Brand AJ Back Account Profile Authentication Notifications Workspace General Bi…" at bounding box center [291, 145] width 582 height 291
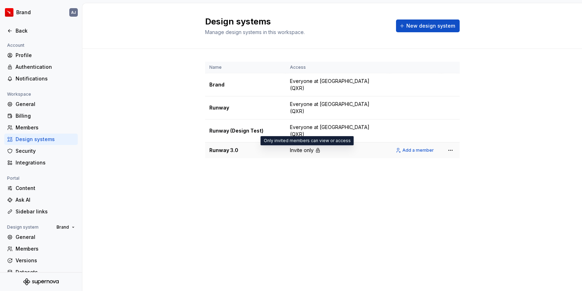
click at [297, 151] on span "Invite only" at bounding box center [302, 149] width 24 height 7
click at [248, 128] on div "Runway (Design Test)" at bounding box center [245, 130] width 72 height 7
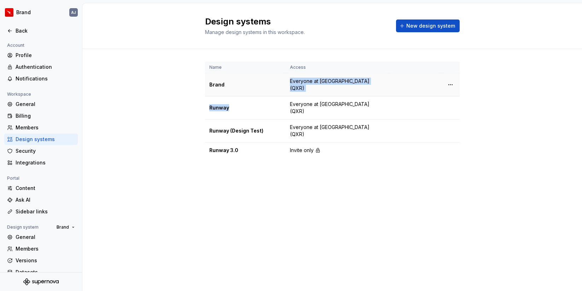
drag, startPoint x: 245, startPoint y: 110, endPoint x: 238, endPoint y: 82, distance: 28.8
click at [238, 82] on tbody "Brand Everyone at Qantas Experience Runway (QXR) Runway Everyone at Qantas Expe…" at bounding box center [332, 115] width 255 height 85
click at [182, 82] on div "Name Access Brand Everyone at Qantas Experience Runway (QXR) Runway Everyone at…" at bounding box center [332, 117] width 500 height 136
drag, startPoint x: 237, startPoint y: 81, endPoint x: 245, endPoint y: 110, distance: 29.7
click at [245, 110] on tbody "Brand Everyone at Qantas Experience Runway (QXR) Runway Everyone at Qantas Expe…" at bounding box center [332, 115] width 255 height 85
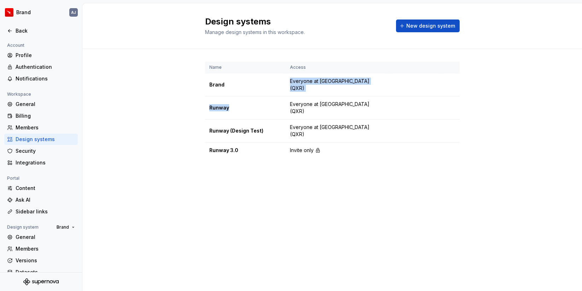
click at [166, 84] on div "Name Access Brand Everyone at Qantas Experience Runway (QXR) Runway Everyone at…" at bounding box center [332, 117] width 500 height 136
click at [31, 100] on div "General" at bounding box center [41, 103] width 74 height 11
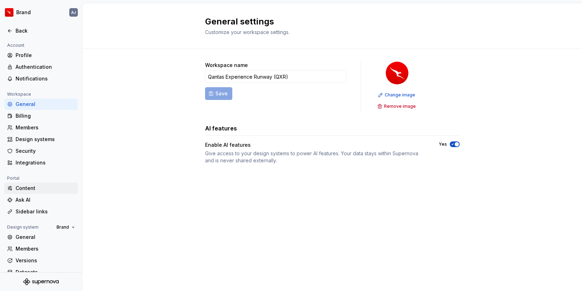
click at [35, 184] on div "Content" at bounding box center [41, 187] width 74 height 11
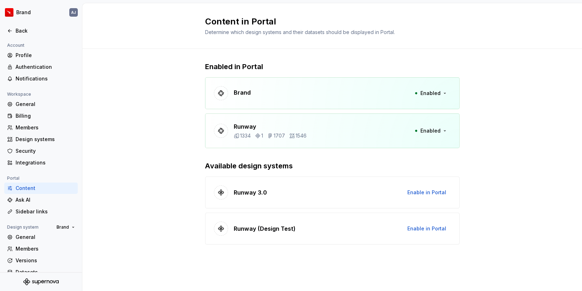
click at [162, 101] on div "Enabled in Portal Brand Enabled Runway 1334 1 1707 1546 Enabled Available desig…" at bounding box center [332, 160] width 500 height 222
